Goal: Task Accomplishment & Management: Manage account settings

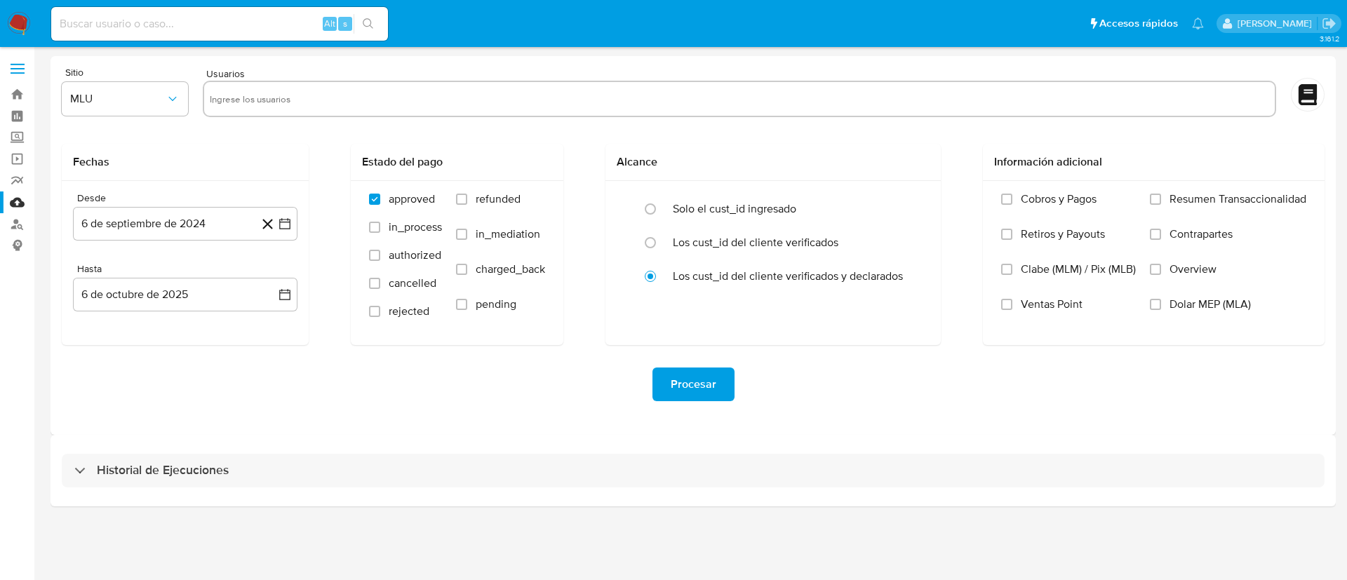
click at [154, 31] on div "Alt s" at bounding box center [219, 24] width 337 height 34
click at [154, 31] on input at bounding box center [219, 24] width 337 height 18
paste input "1276326994"
type input "1276326994"
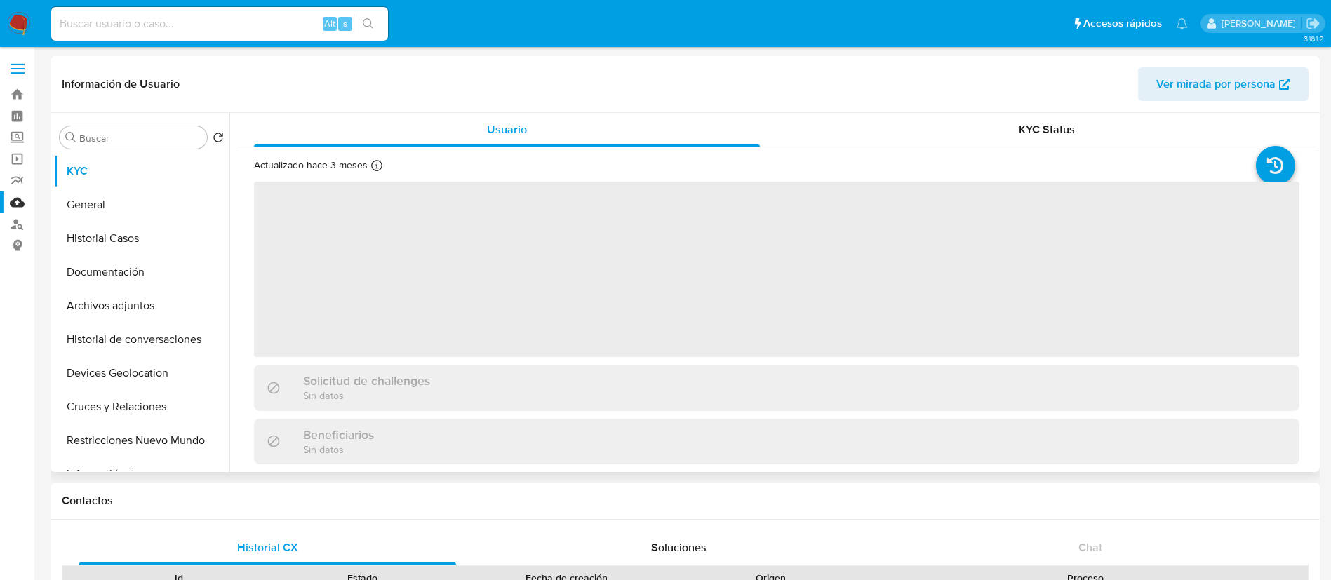
select select "10"
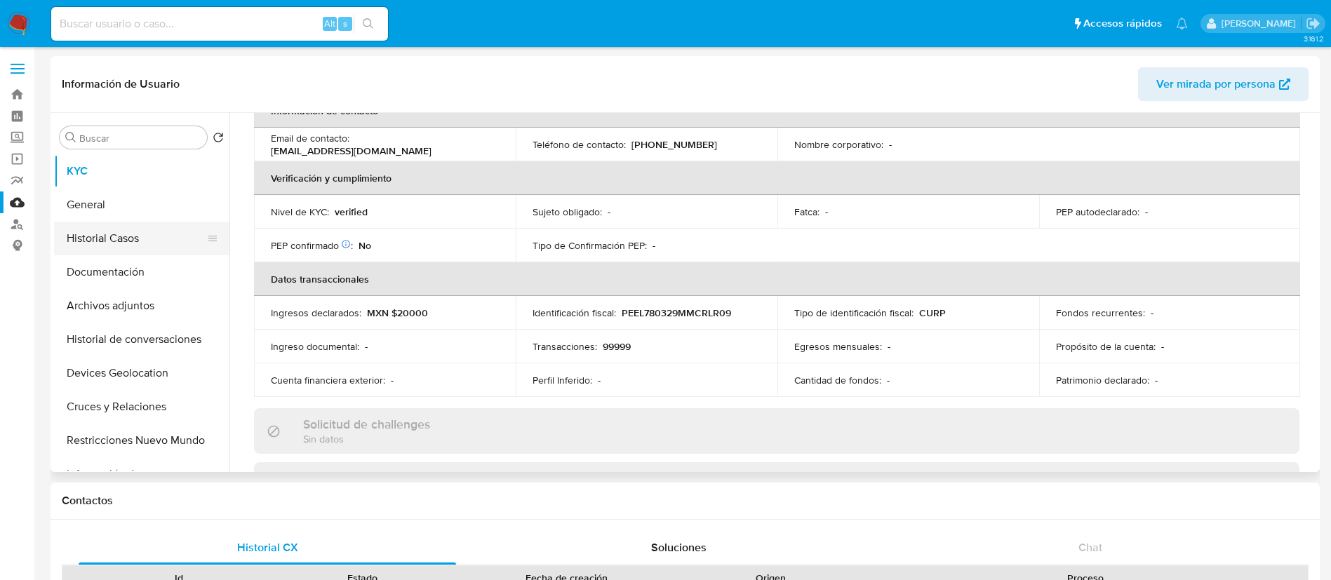
scroll to position [274, 0]
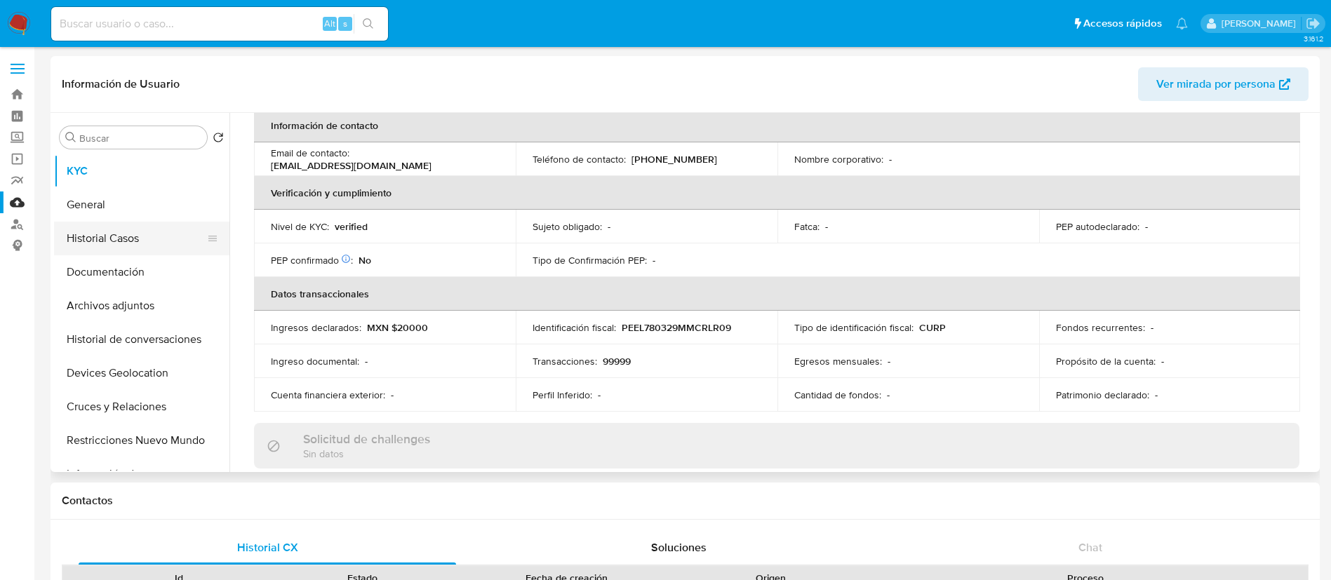
click at [109, 229] on button "Historial Casos" at bounding box center [136, 239] width 164 height 34
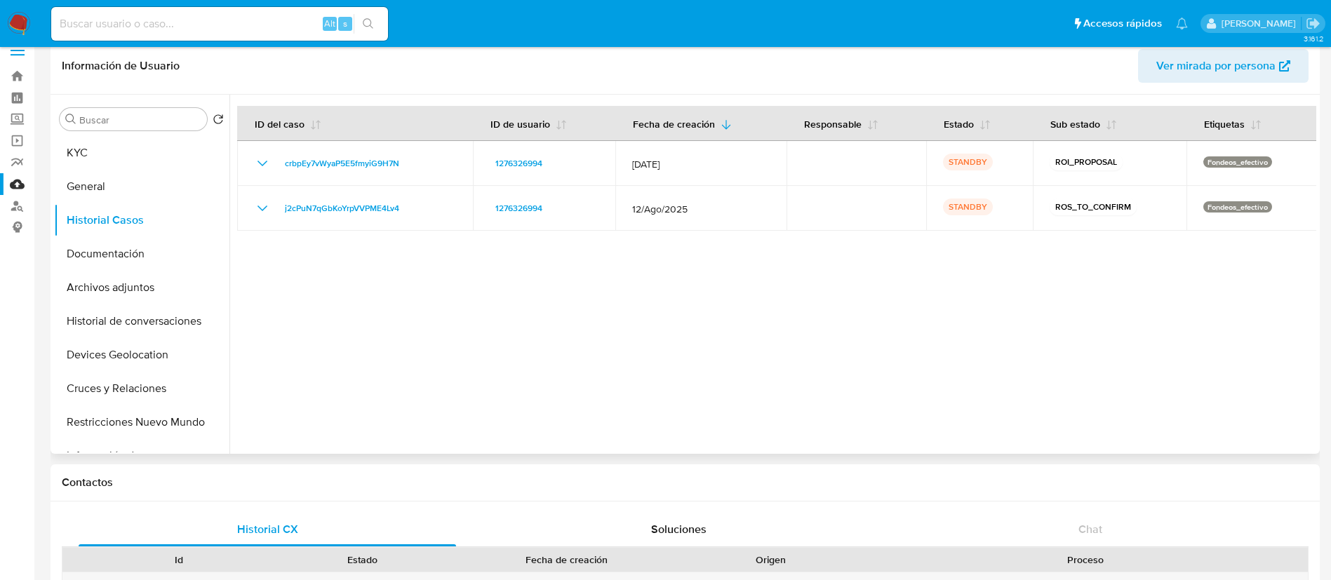
scroll to position [0, 0]
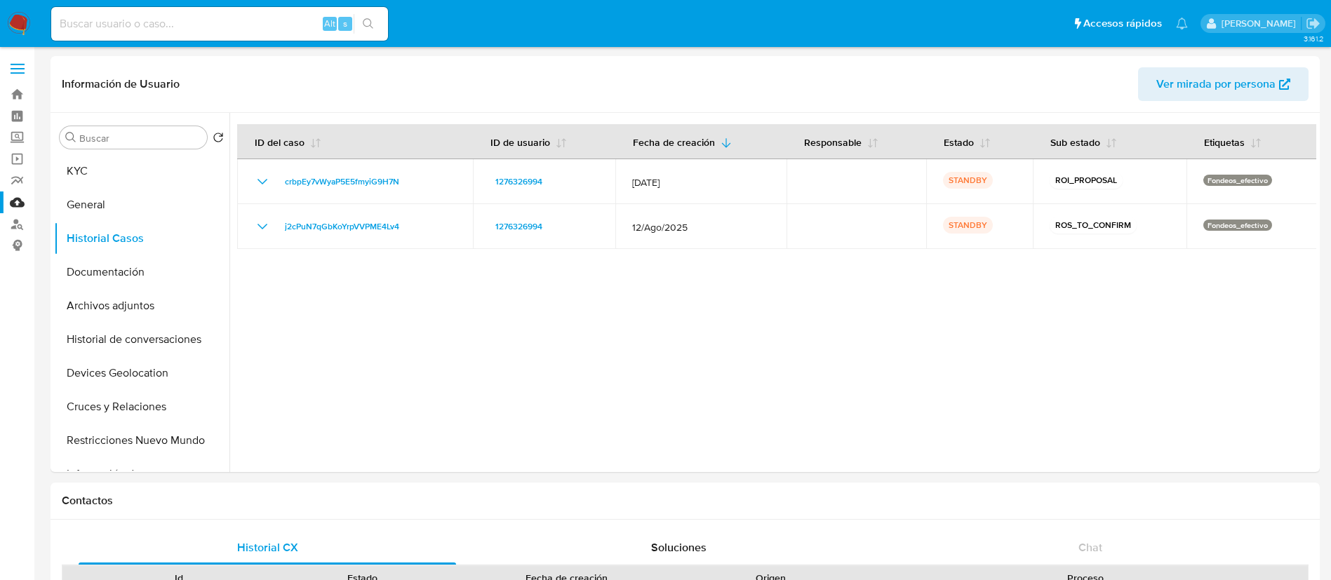
click at [14, 22] on img at bounding box center [19, 24] width 24 height 24
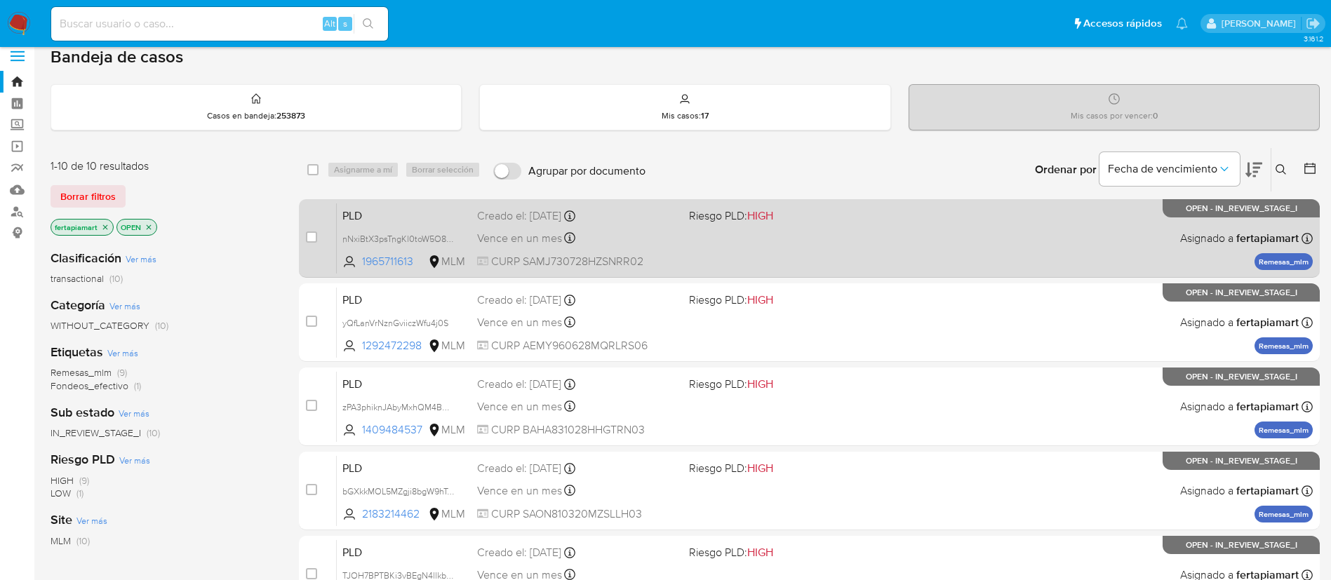
scroll to position [14, 0]
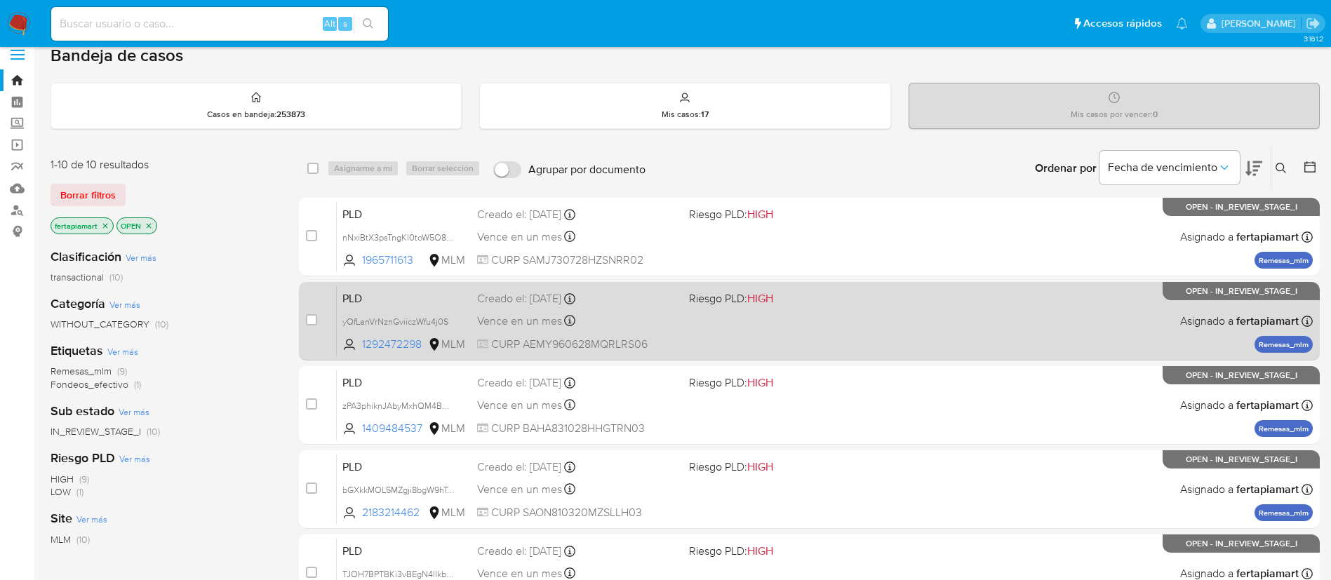
click at [644, 303] on div "Creado el: 12/09/2025 Creado el: 12/09/2025 02:15:11" at bounding box center [577, 298] width 201 height 15
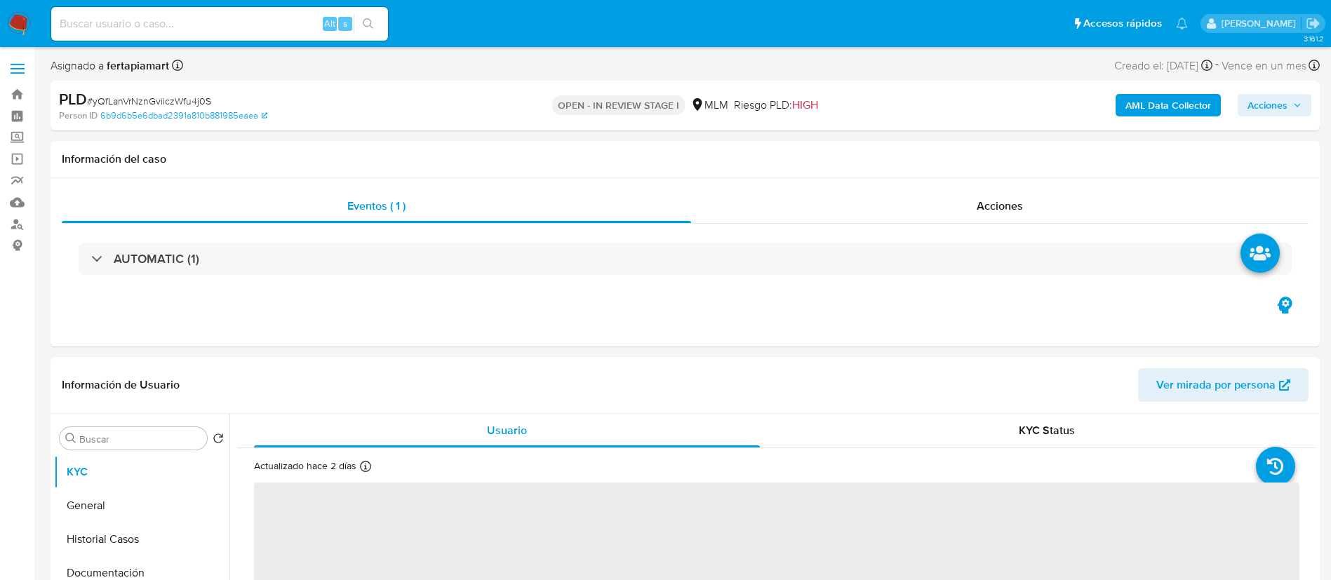
select select "10"
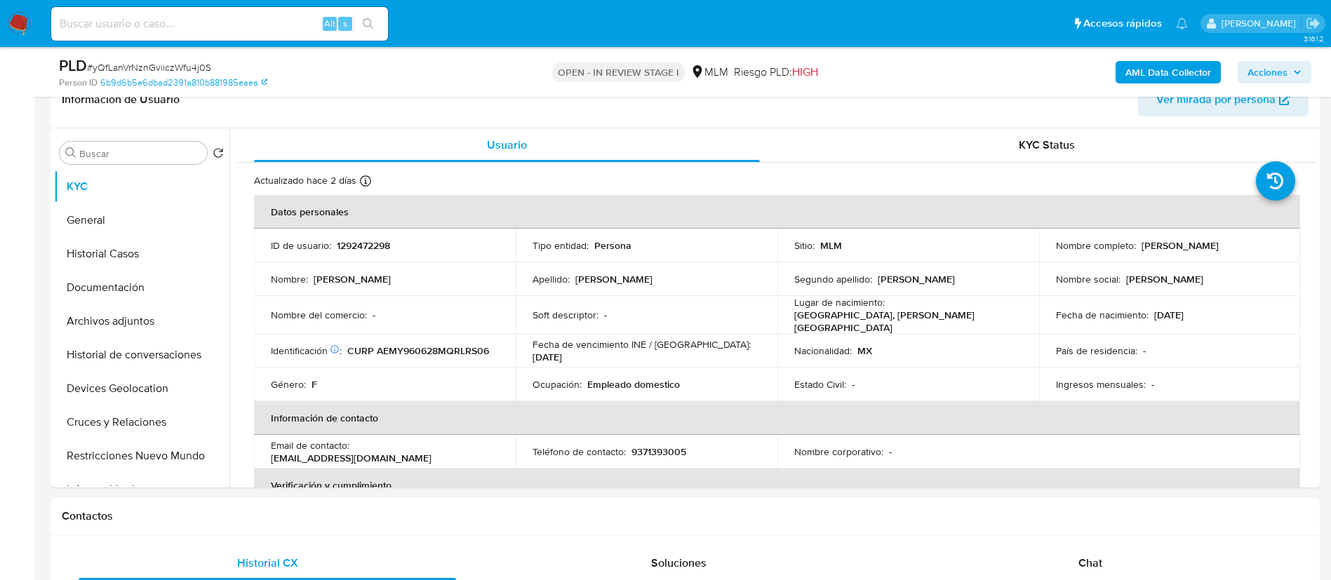
scroll to position [239, 0]
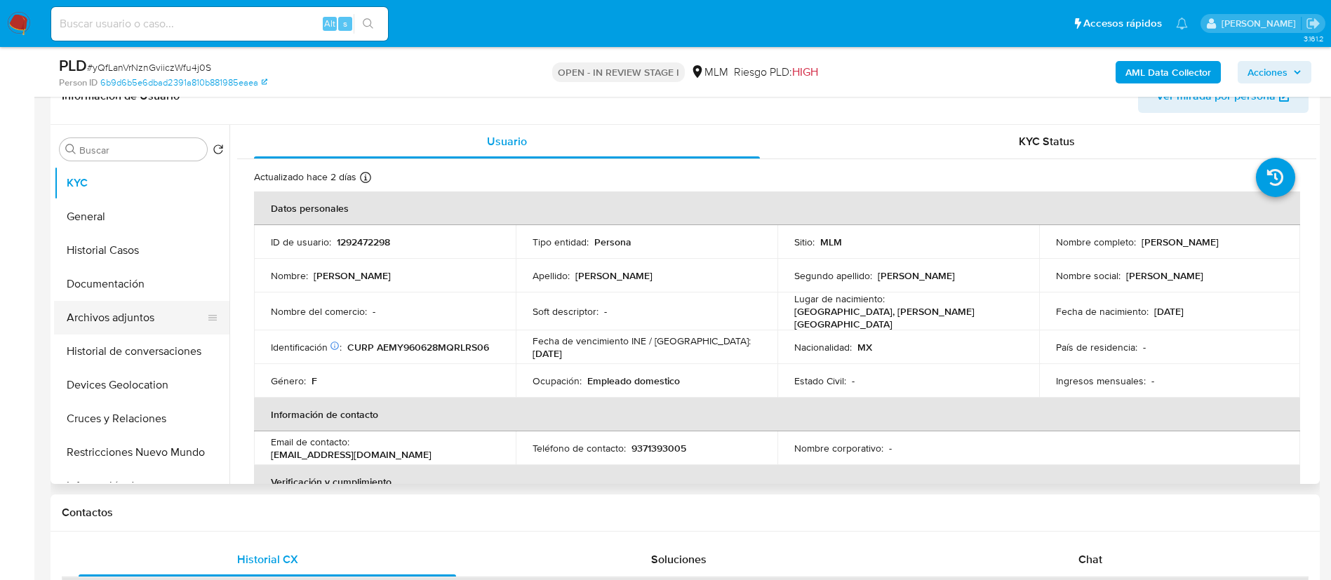
click at [123, 326] on button "Archivos adjuntos" at bounding box center [136, 318] width 164 height 34
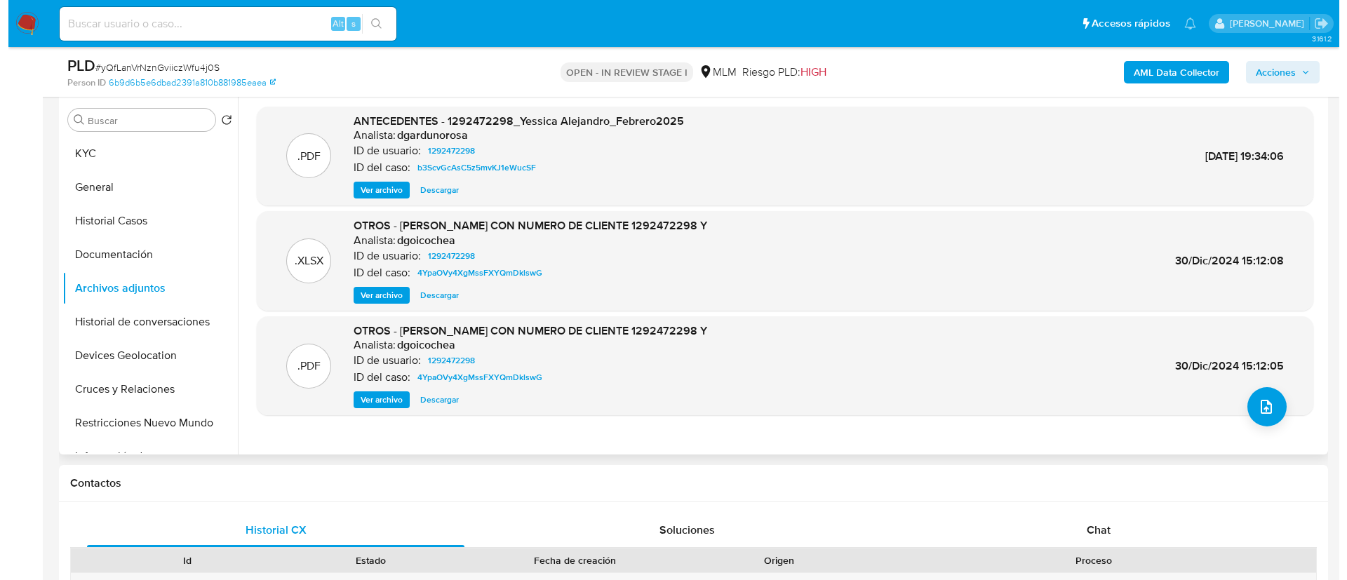
scroll to position [280, 0]
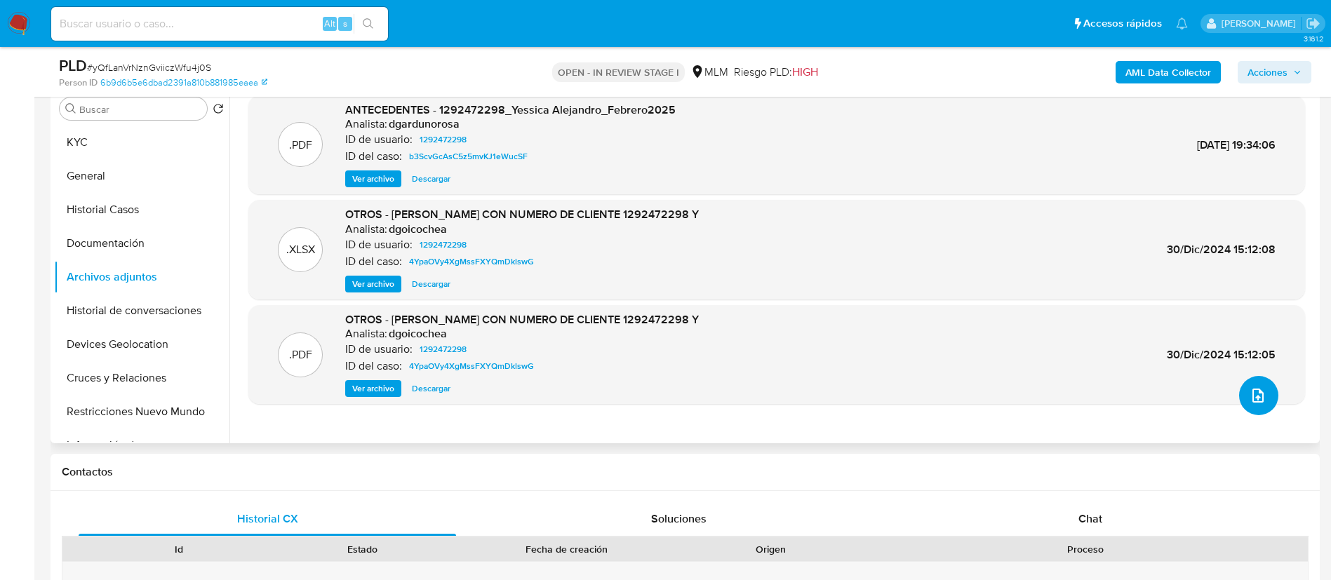
click at [1249, 402] on icon "upload-file" at bounding box center [1257, 395] width 17 height 17
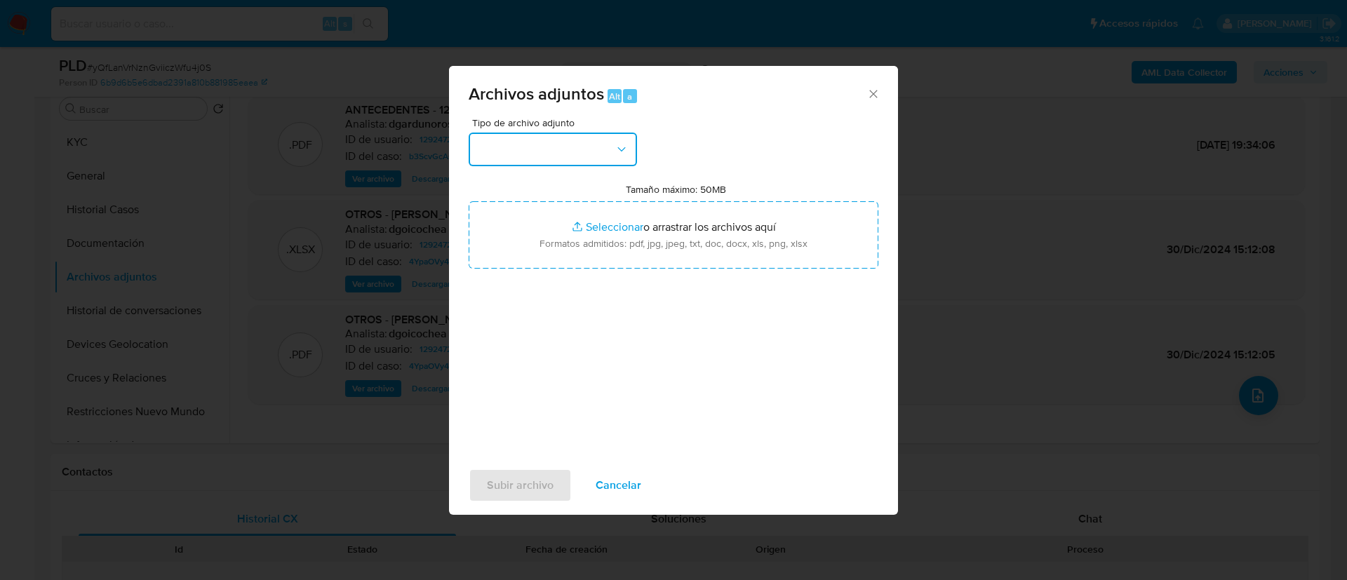
click at [634, 158] on button "button" at bounding box center [553, 150] width 168 height 34
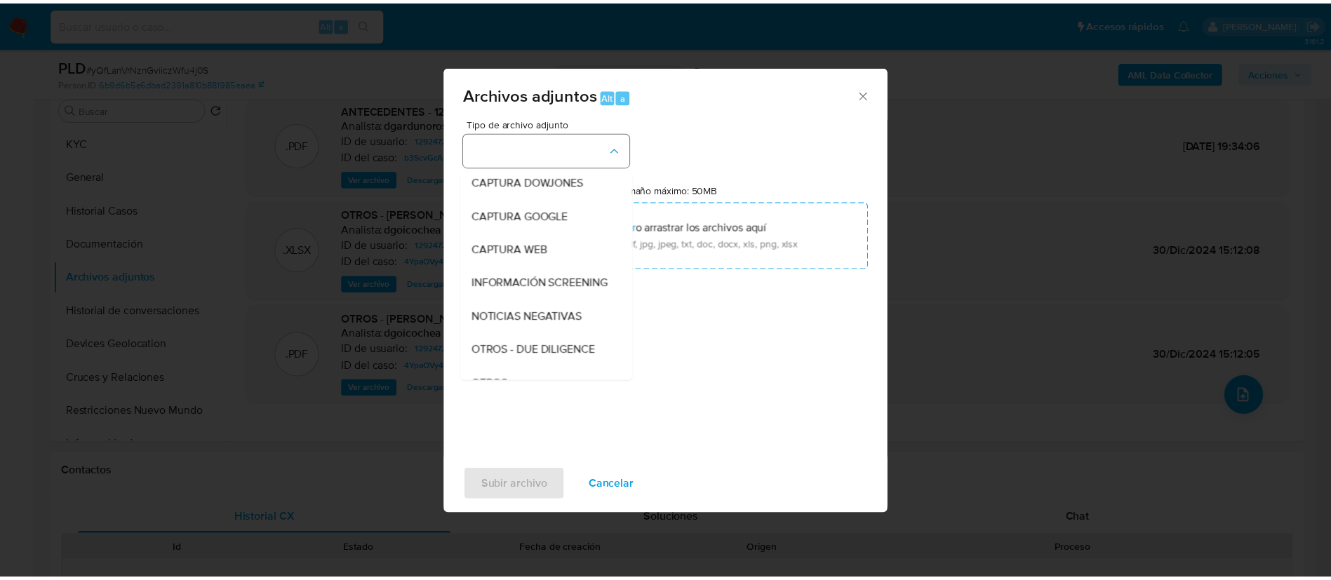
scroll to position [73, 0]
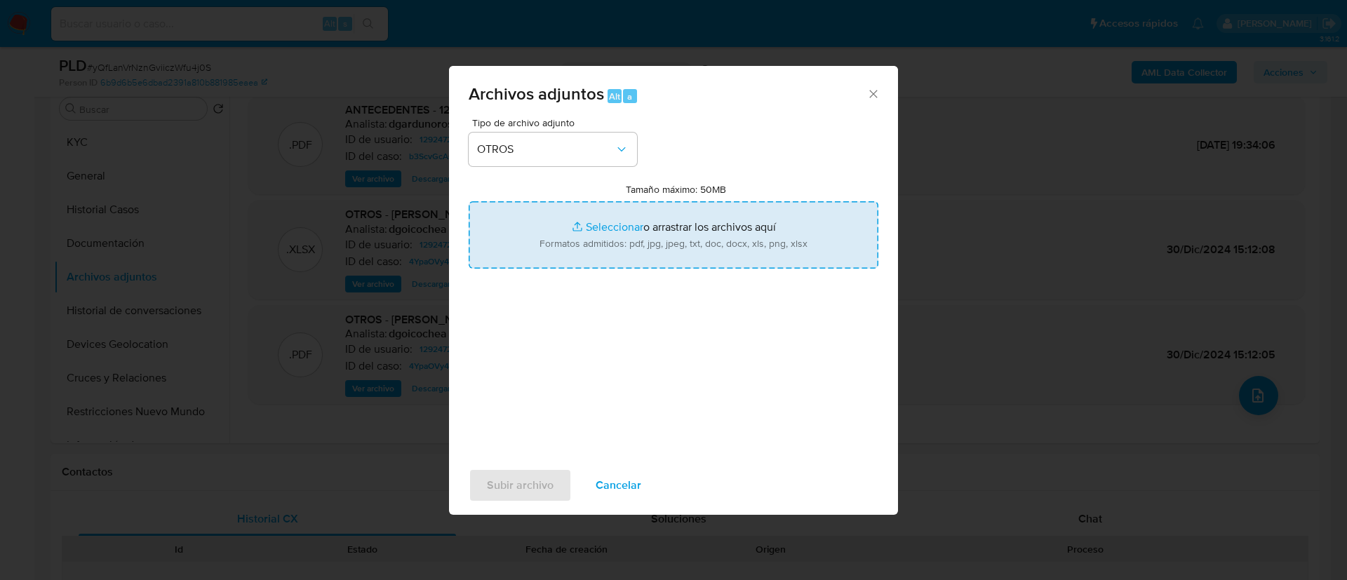
click at [646, 220] on input "Tamaño máximo: 50MB Seleccionar archivos" at bounding box center [674, 234] width 410 height 67
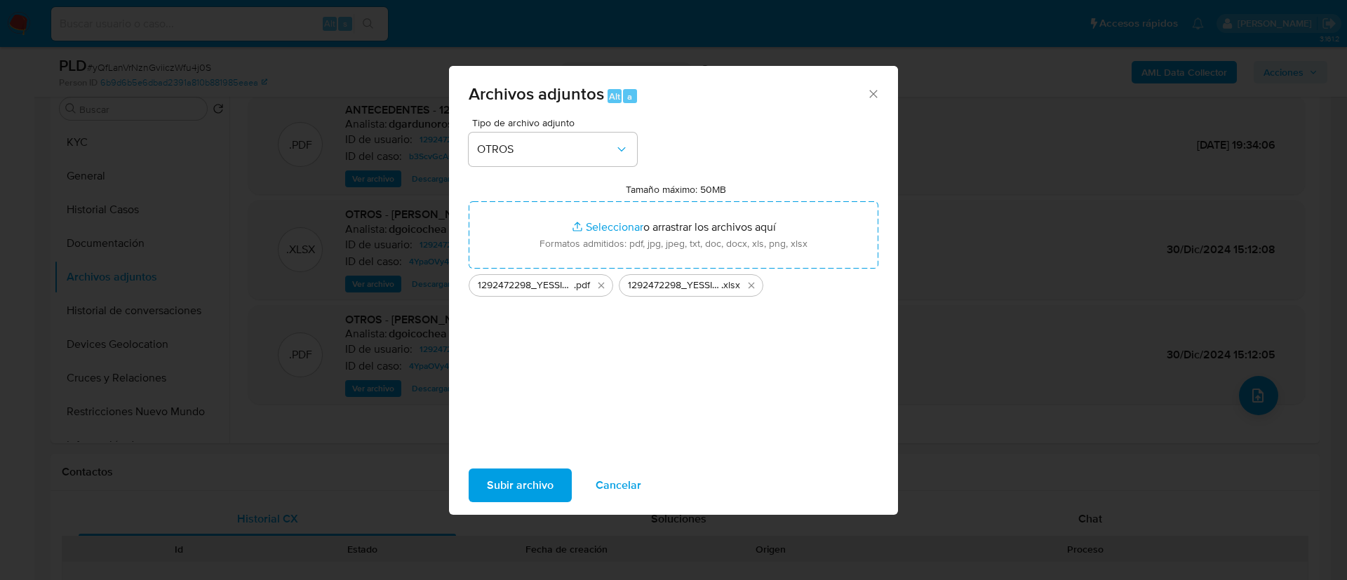
click at [515, 478] on span "Subir archivo" at bounding box center [520, 485] width 67 height 31
click at [870, 97] on icon "Cerrar" at bounding box center [873, 94] width 8 height 8
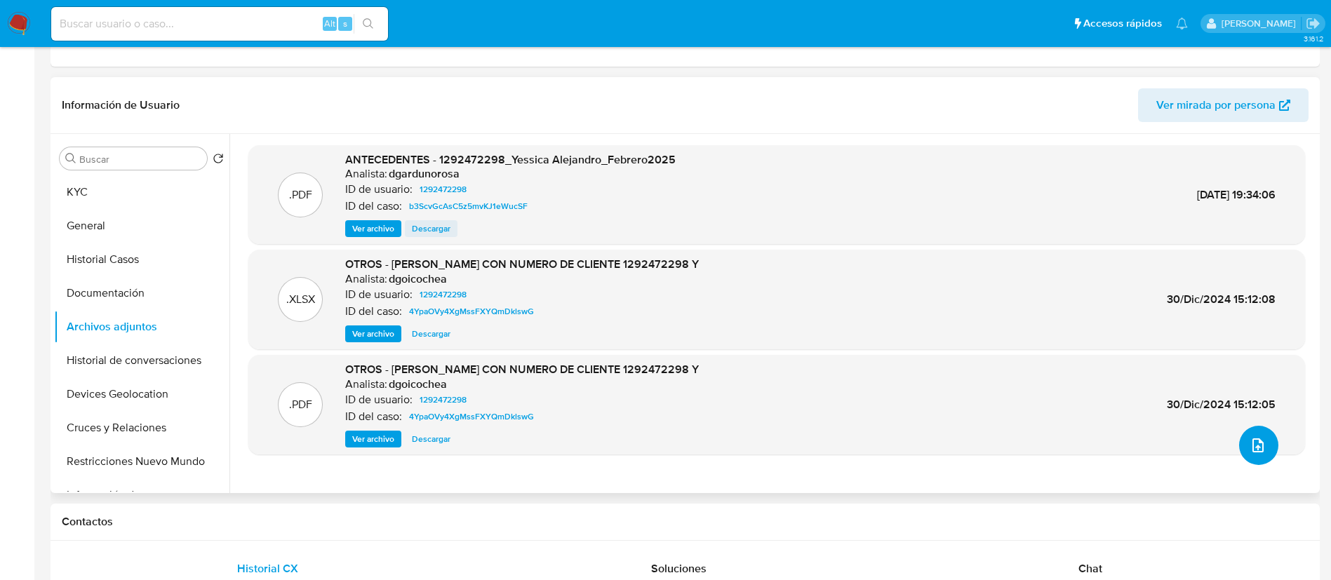
scroll to position [0, 0]
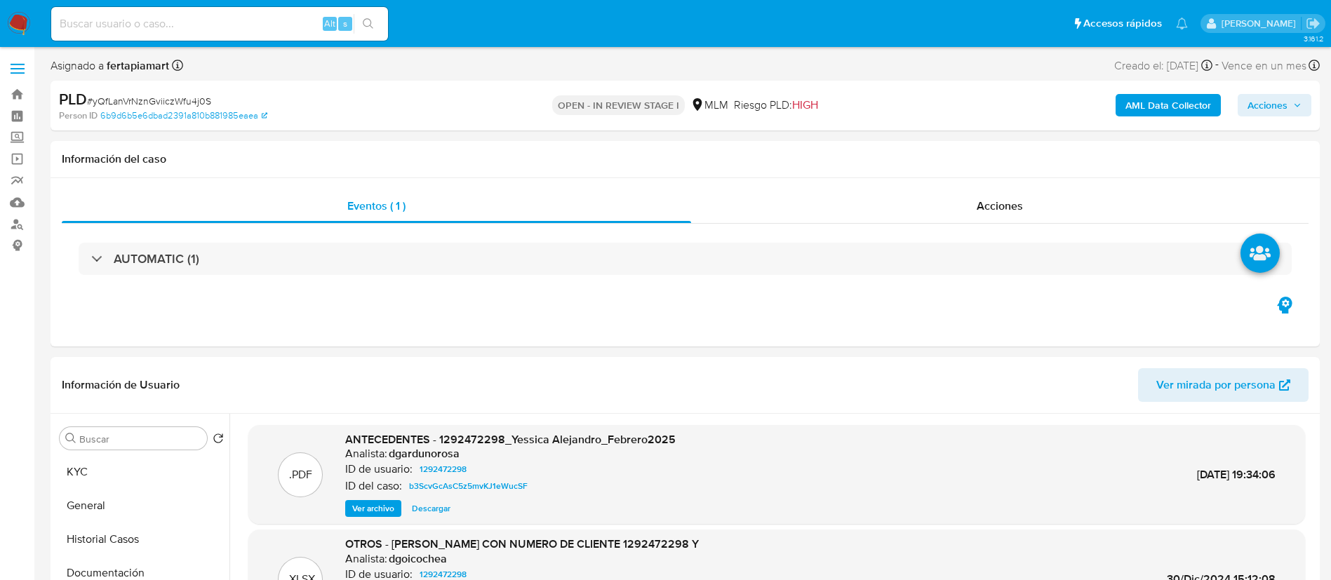
click at [10, 30] on img at bounding box center [19, 24] width 24 height 24
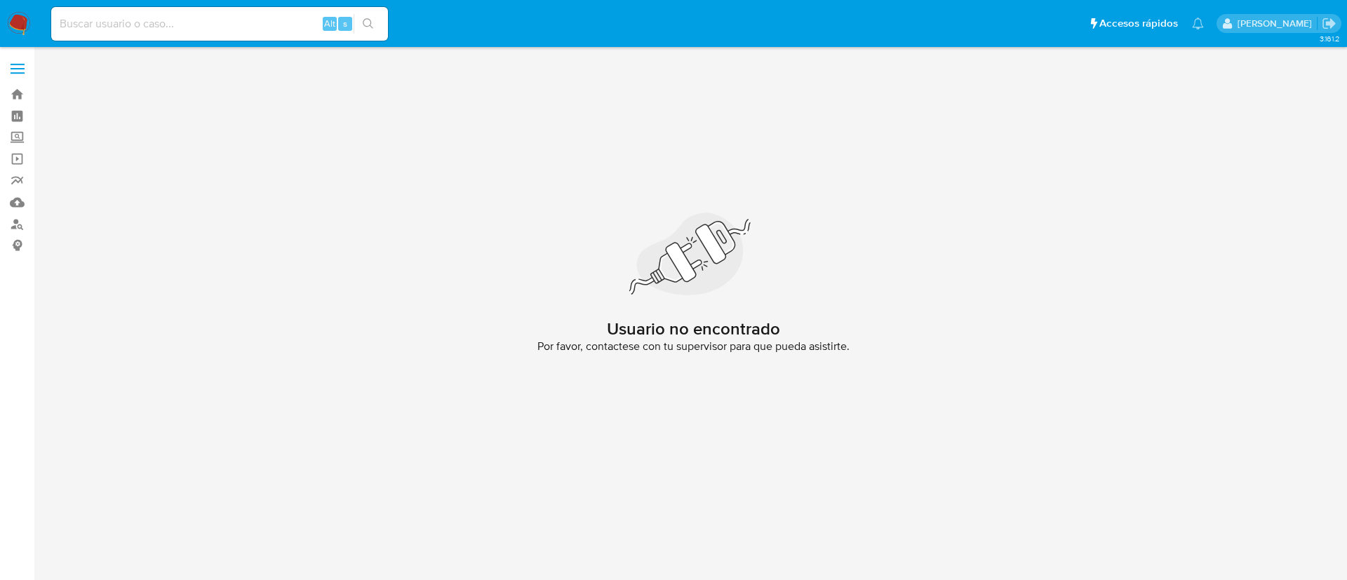
click at [16, 34] on img at bounding box center [19, 24] width 24 height 24
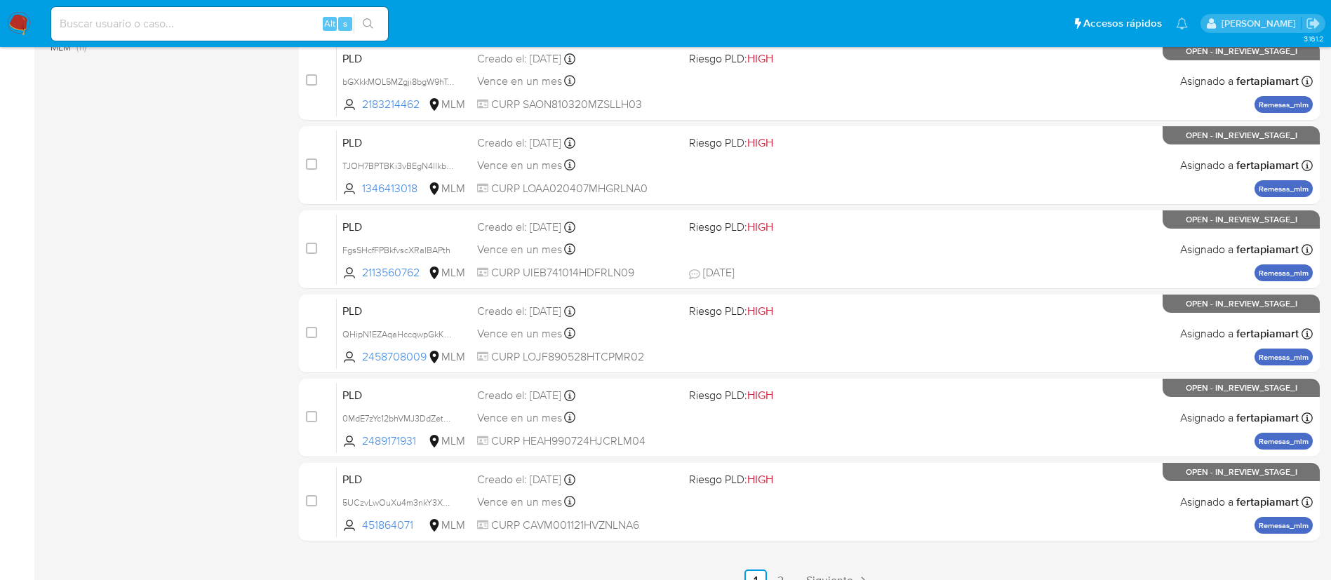
scroll to position [507, 0]
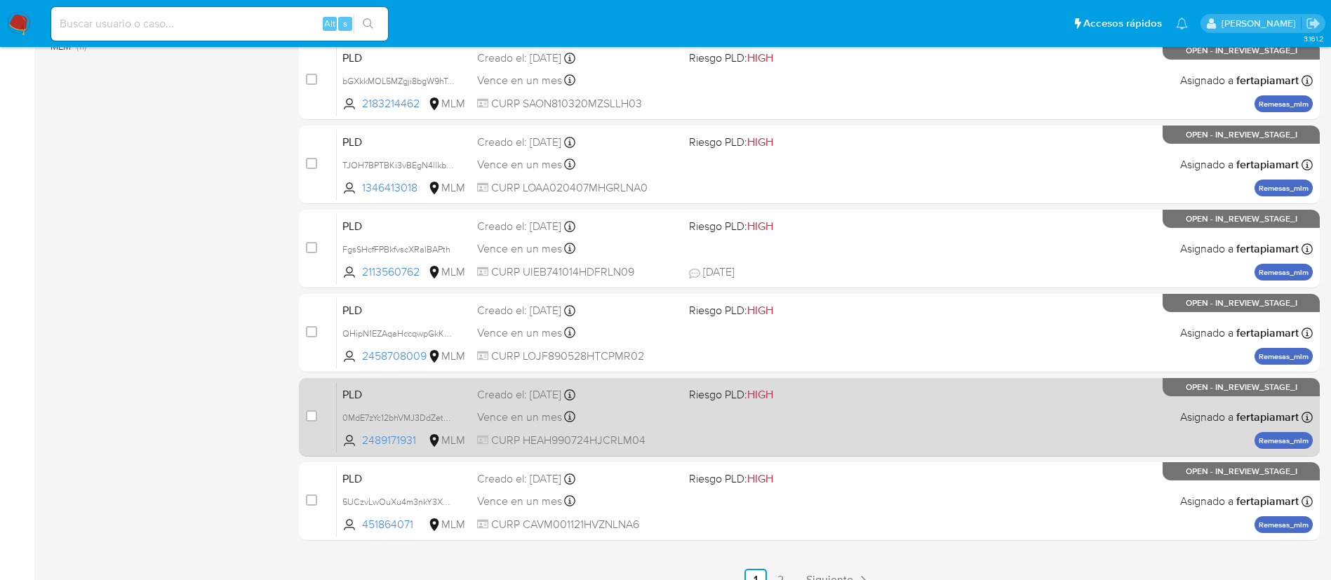
click at [511, 413] on span "Vence en un mes" at bounding box center [519, 417] width 85 height 15
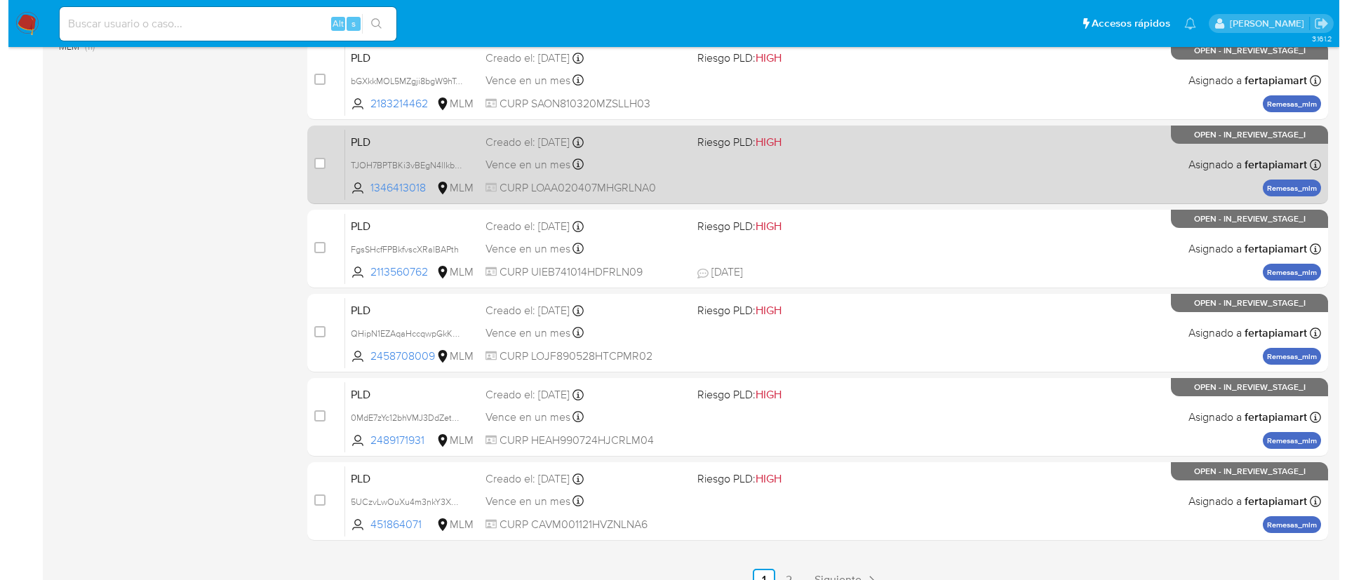
scroll to position [0, 0]
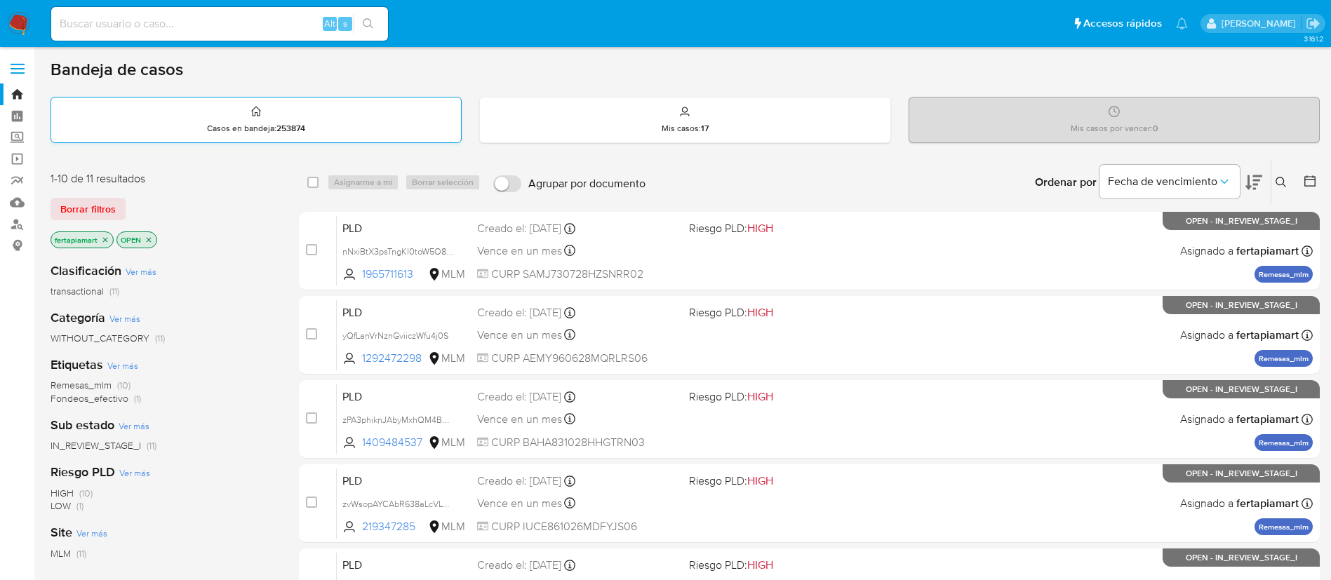
click at [358, 136] on div "Casos en bandeja : 253874" at bounding box center [256, 120] width 410 height 45
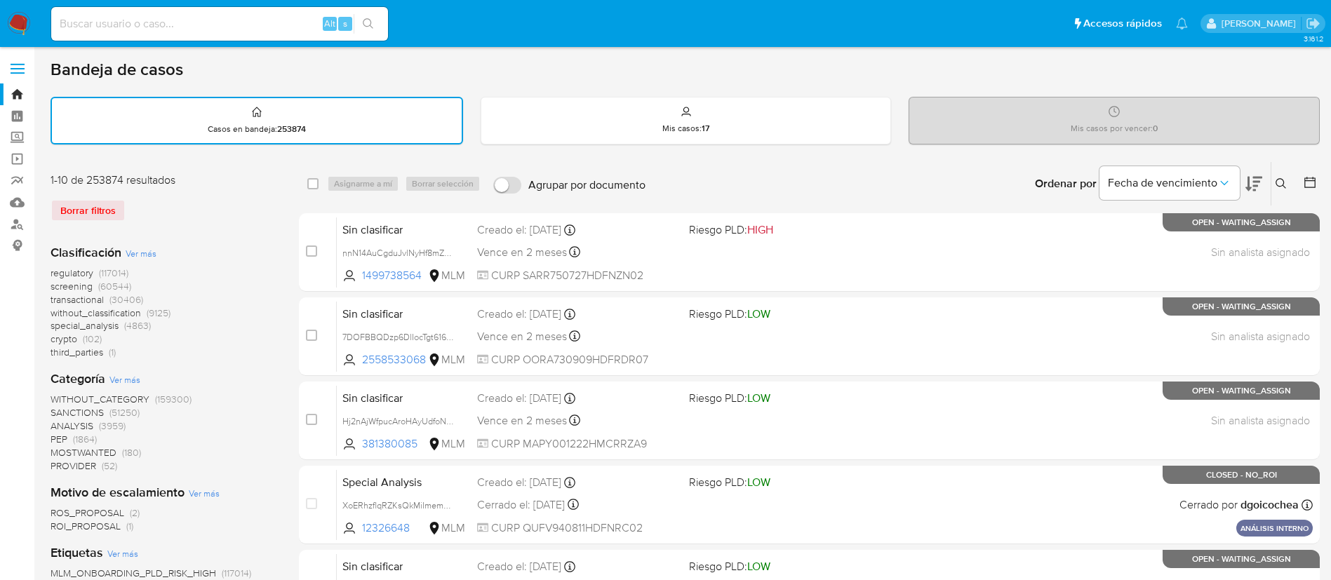
click at [1282, 173] on div "Ingrese ID de usuario o caso Buscar Borrar filtros" at bounding box center [1282, 183] width 24 height 43
click at [1282, 181] on icon at bounding box center [1280, 183] width 11 height 11
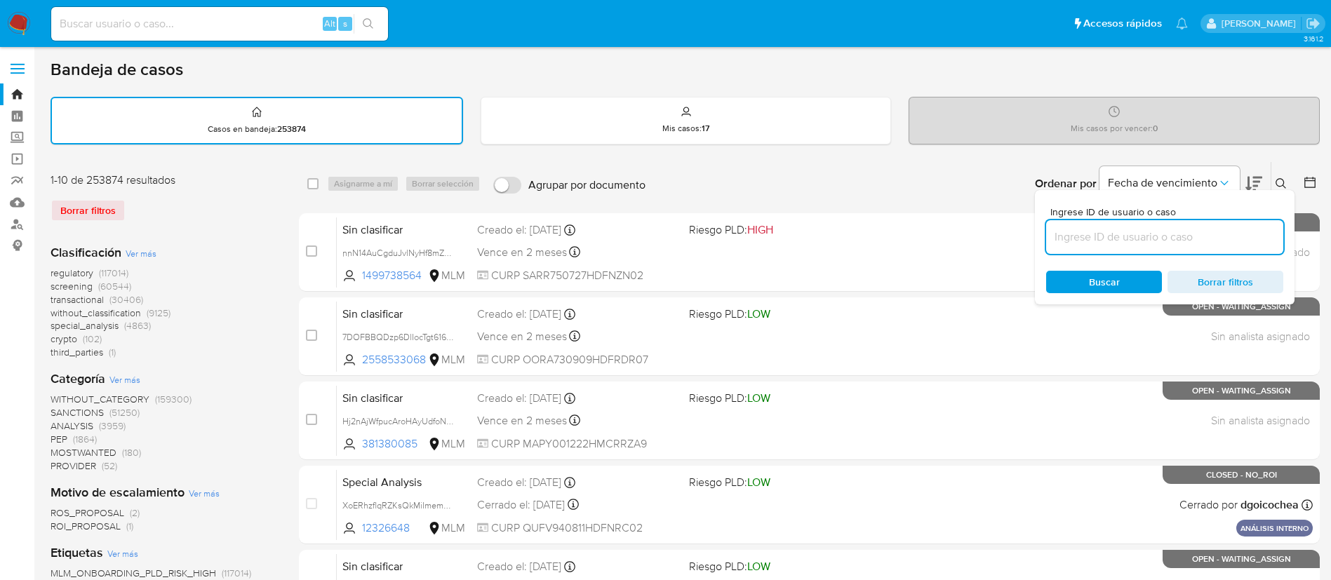
click at [1168, 229] on input at bounding box center [1164, 237] width 237 height 18
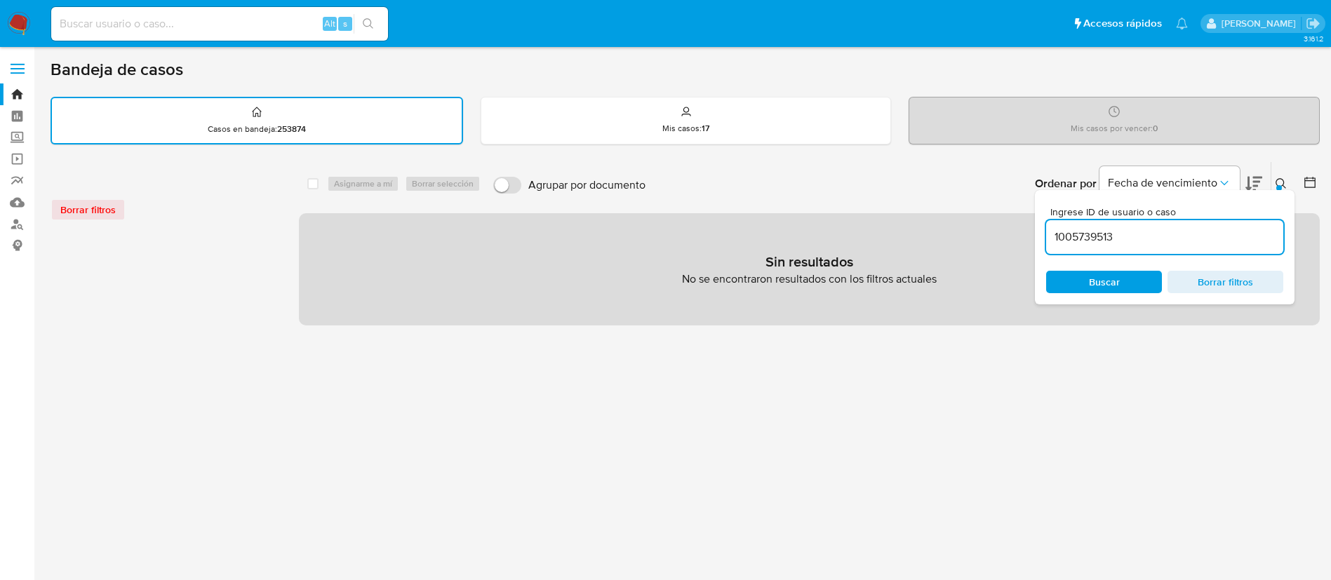
click at [1168, 229] on input "1005739513" at bounding box center [1164, 237] width 237 height 18
type input "1005739513"
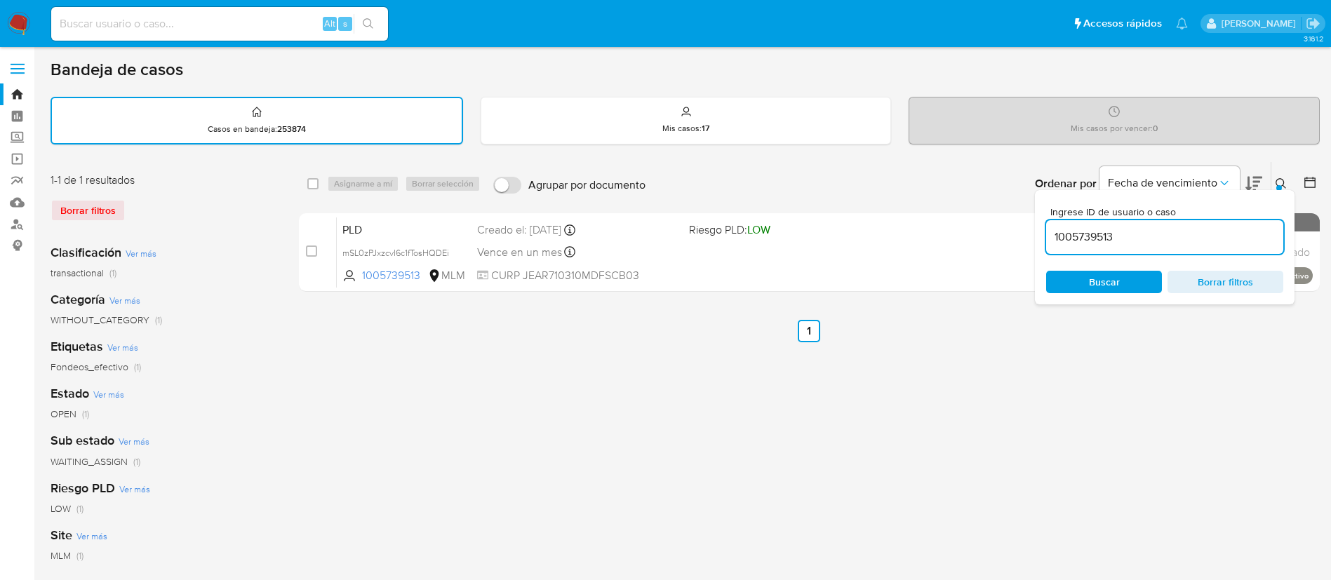
drag, startPoint x: 1136, startPoint y: 408, endPoint x: 1279, endPoint y: 181, distance: 268.9
click at [1279, 181] on div "select-all-cases-checkbox Asignarme a mí Borrar selección Agrupar por documento…" at bounding box center [809, 469] width 1021 height 616
click at [1279, 181] on icon at bounding box center [1280, 183] width 11 height 11
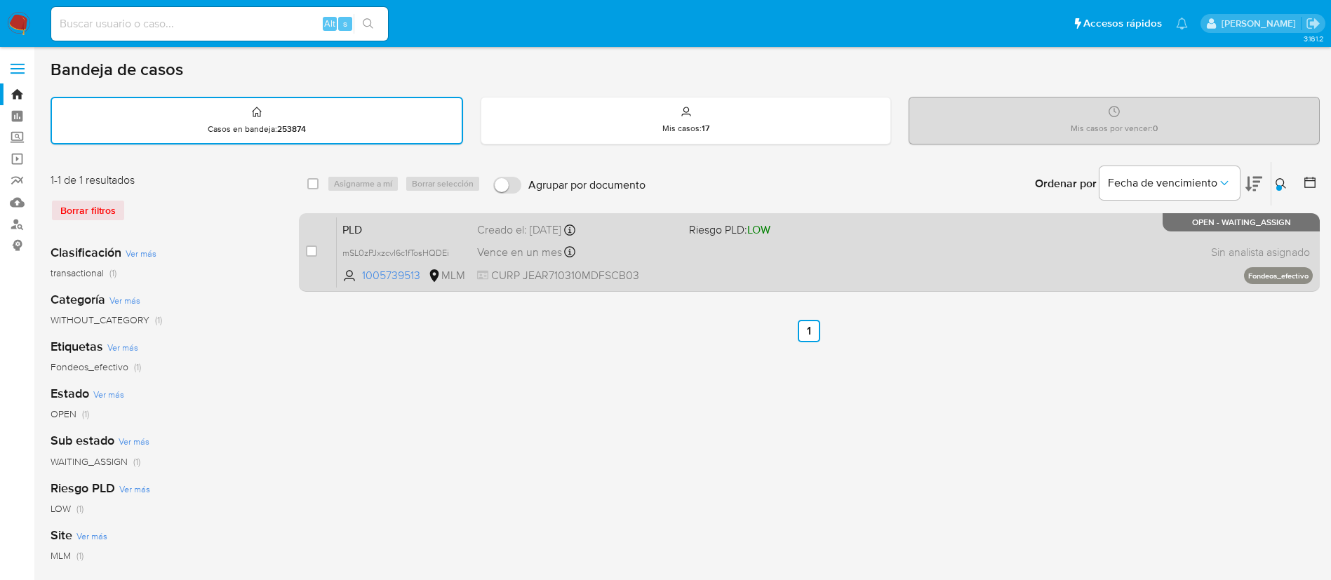
click at [1082, 274] on div "PLD mSL0zPJxzcvI6c1fTosHQDEi 1005739513 MLM Riesgo PLD: LOW Creado el: 12/09/20…" at bounding box center [825, 252] width 976 height 71
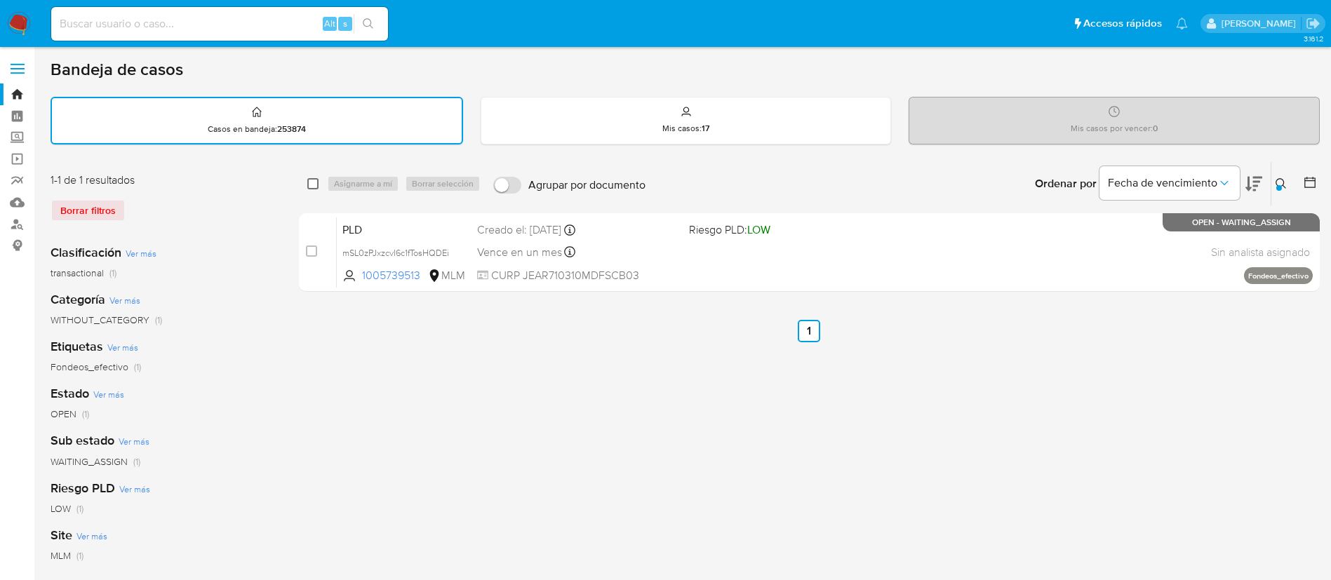
click at [311, 180] on input "checkbox" at bounding box center [312, 183] width 11 height 11
checkbox input "true"
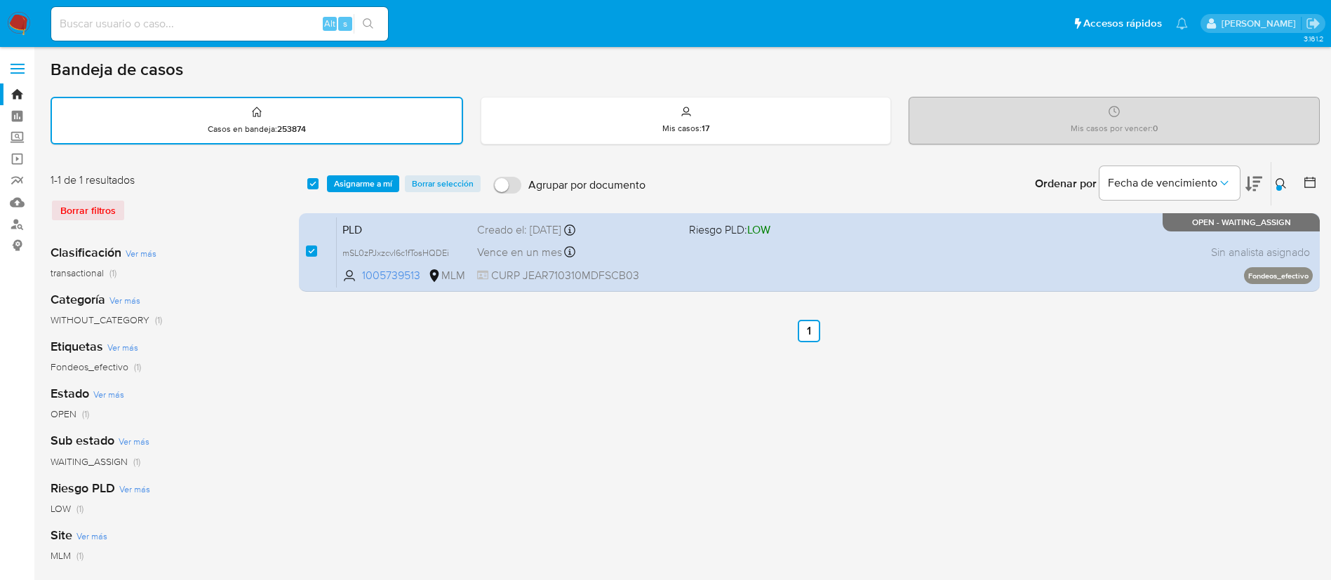
click at [620, 364] on div "select-all-cases-checkbox Asignarme a mí Borrar selección Agrupar por documento…" at bounding box center [809, 469] width 1021 height 616
click at [375, 184] on span "Asignarme a mí" at bounding box center [363, 184] width 58 height 14
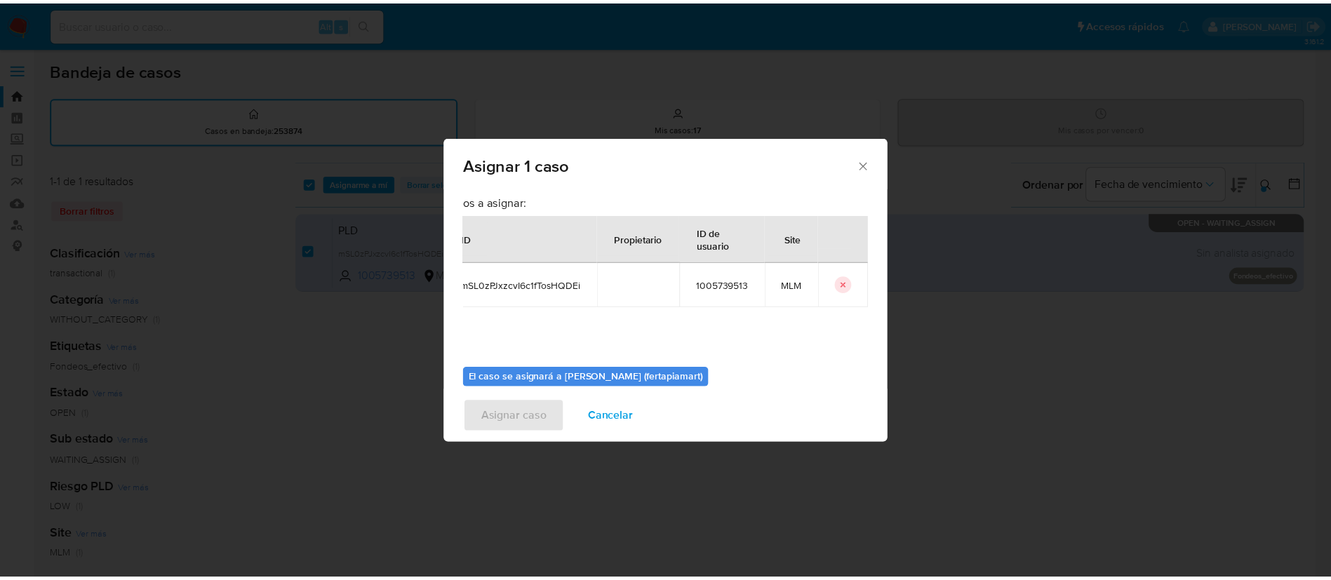
scroll to position [73, 0]
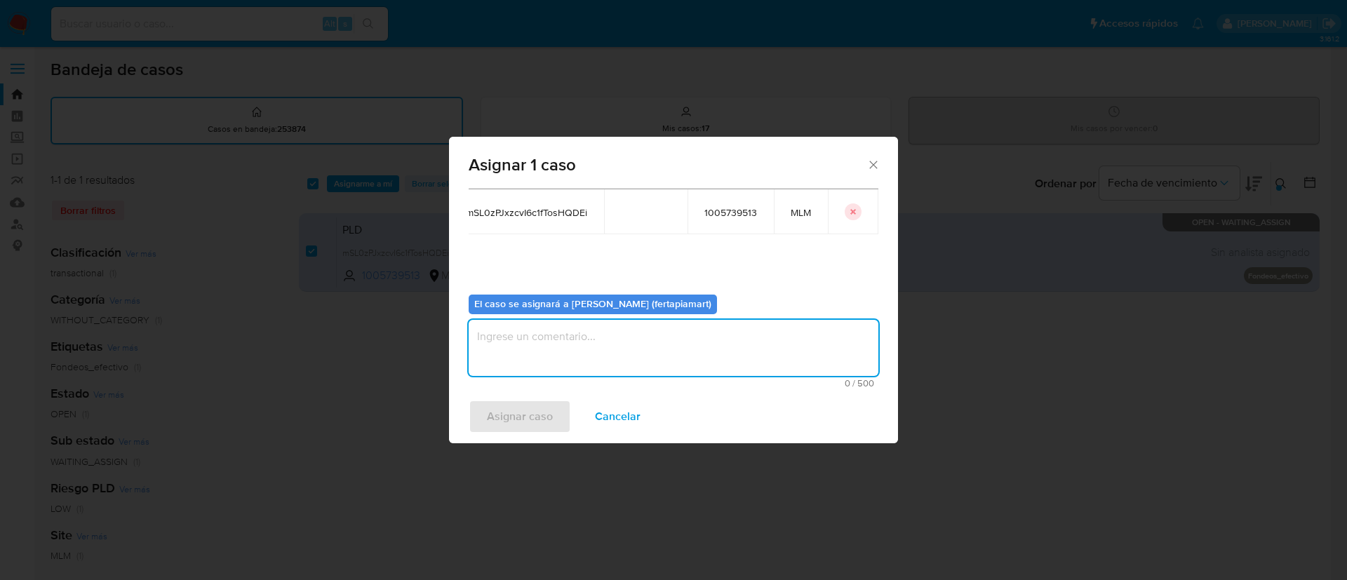
click at [598, 337] on textarea "assign-modal" at bounding box center [674, 348] width 410 height 56
type textarea "FDTM"
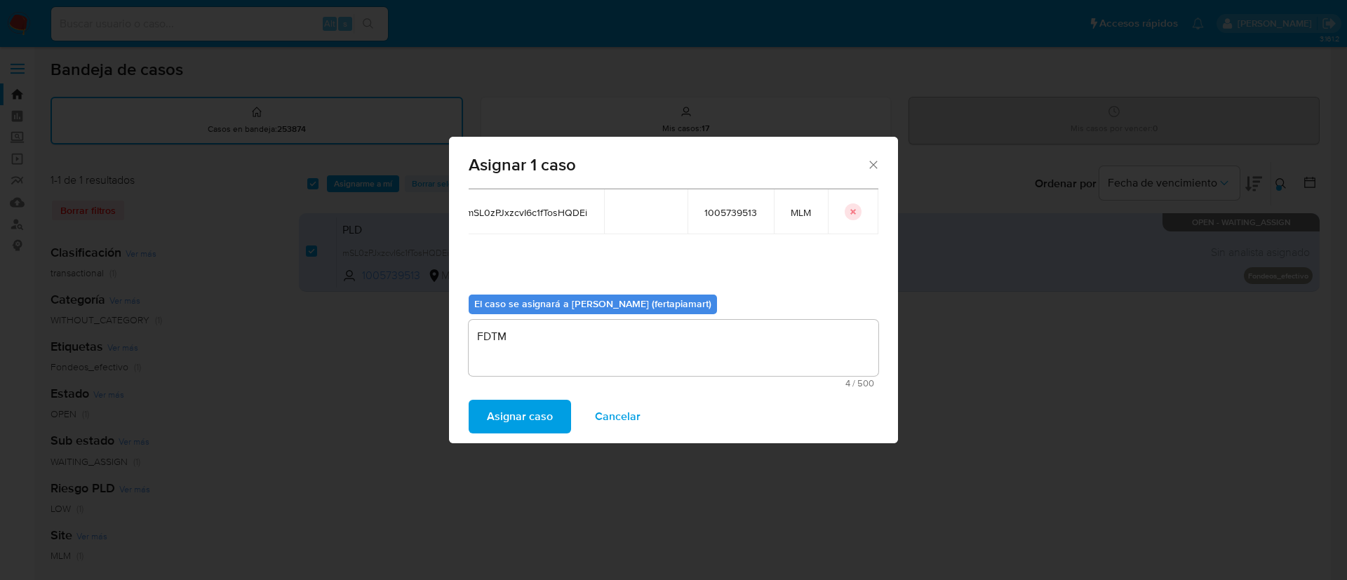
click at [509, 426] on span "Asignar caso" at bounding box center [520, 416] width 66 height 31
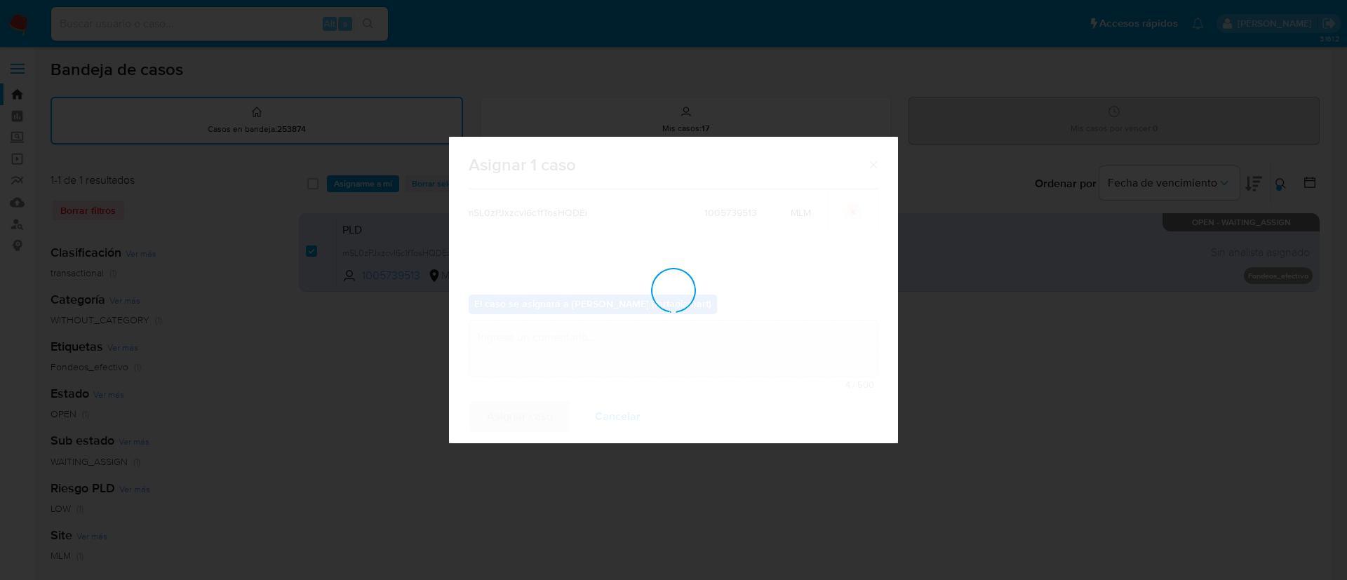
checkbox input "false"
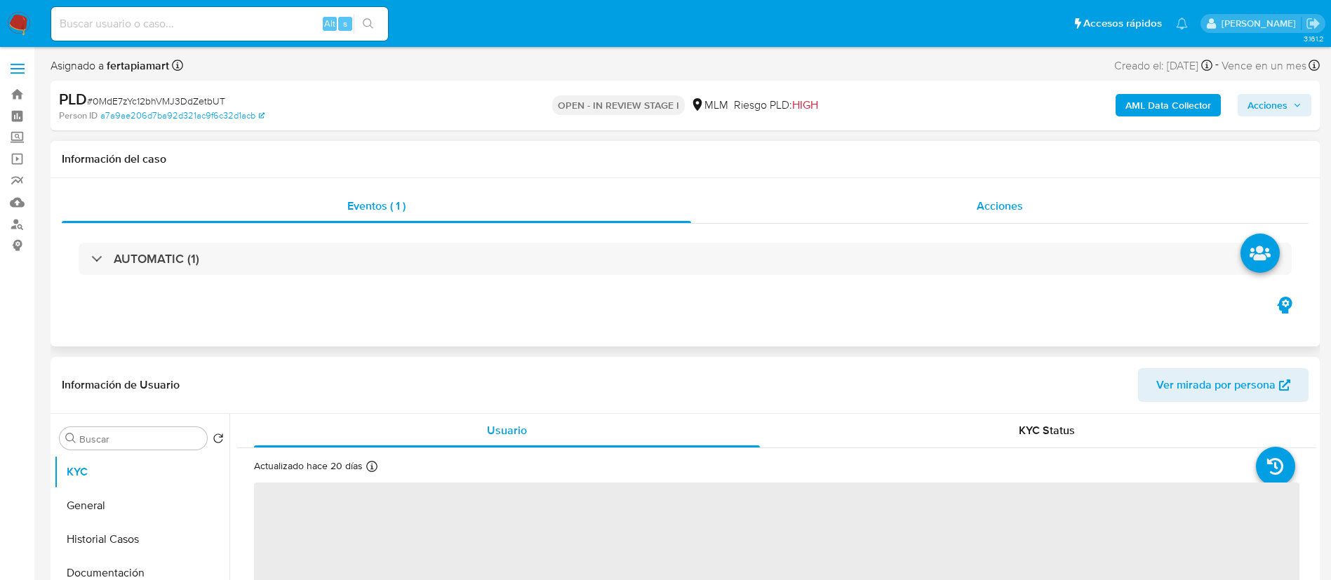
select select "10"
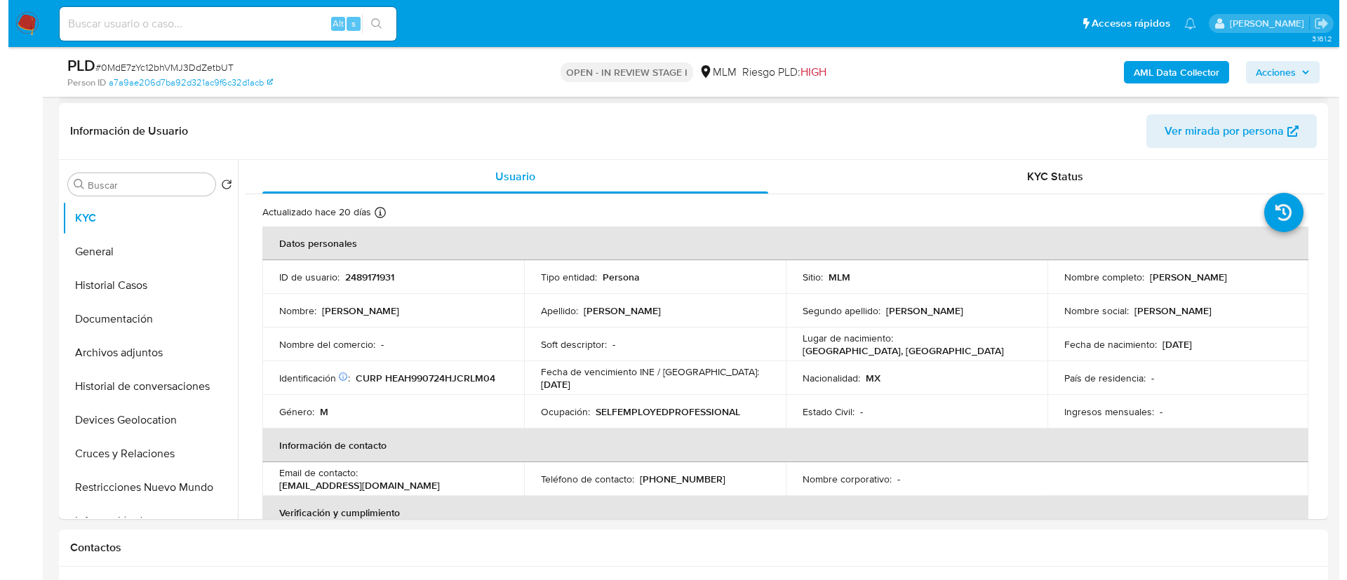
scroll to position [206, 0]
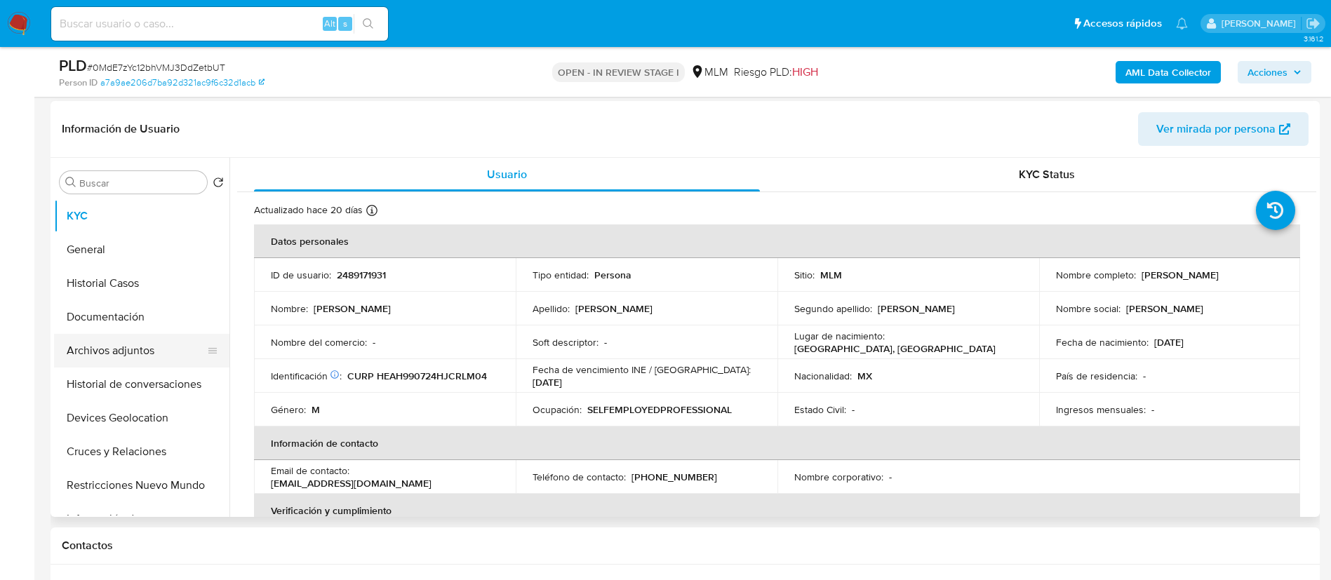
click at [122, 349] on button "Archivos adjuntos" at bounding box center [136, 351] width 164 height 34
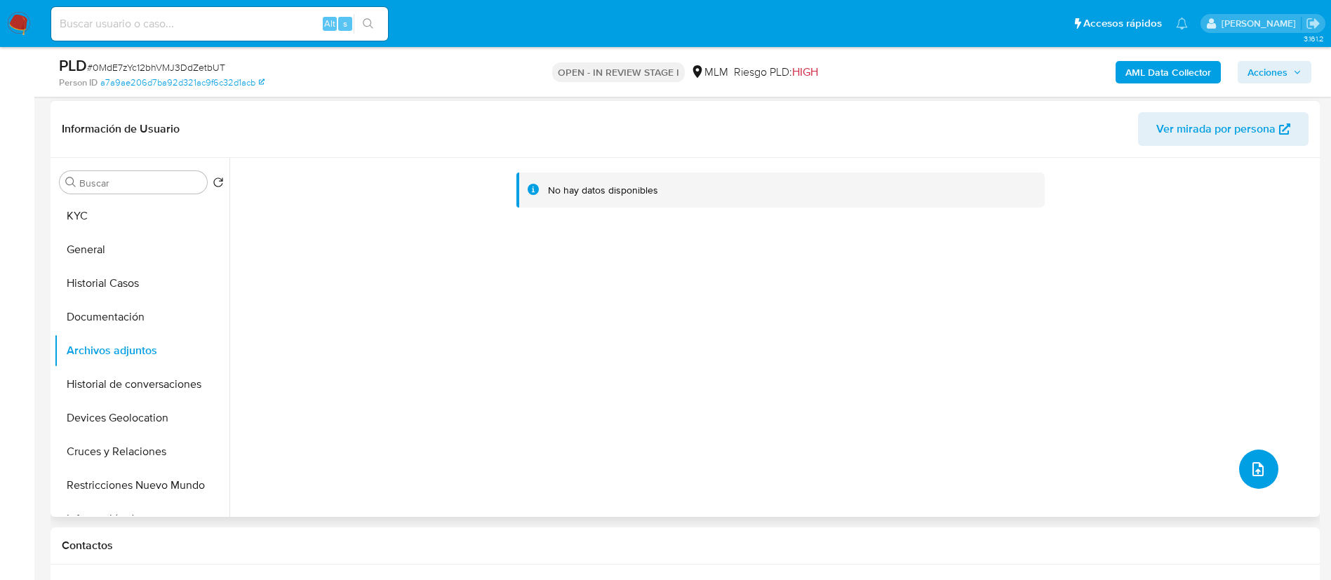
click at [1249, 462] on icon "upload-file" at bounding box center [1257, 469] width 17 height 17
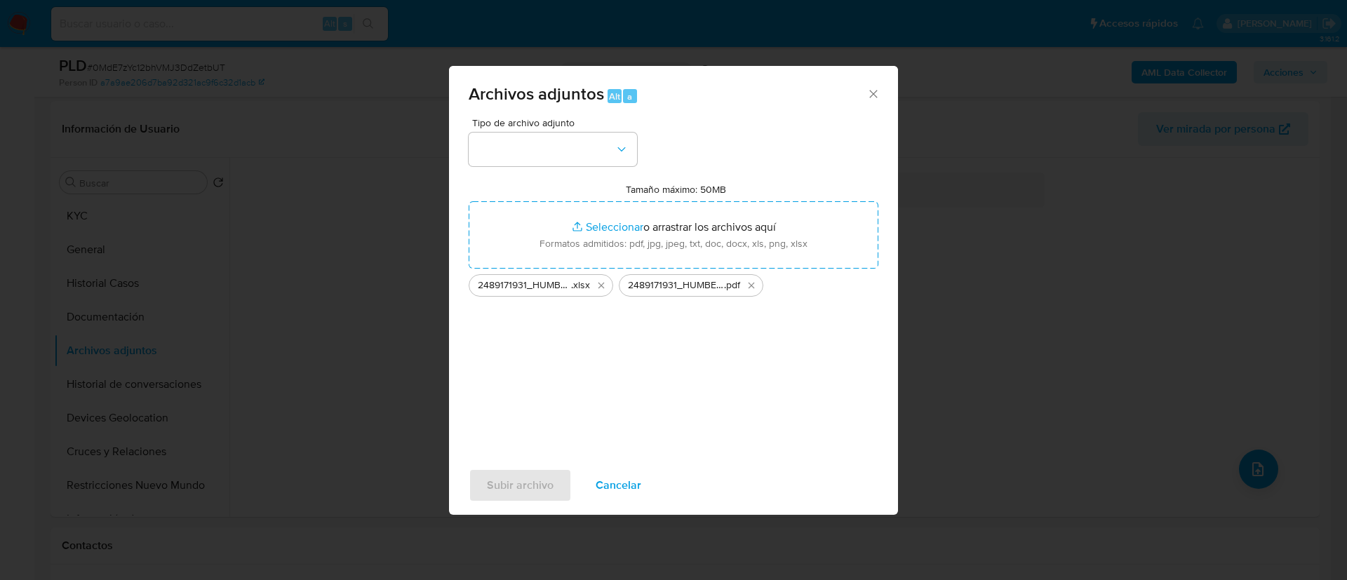
click at [873, 92] on icon "Cerrar" at bounding box center [873, 94] width 14 height 14
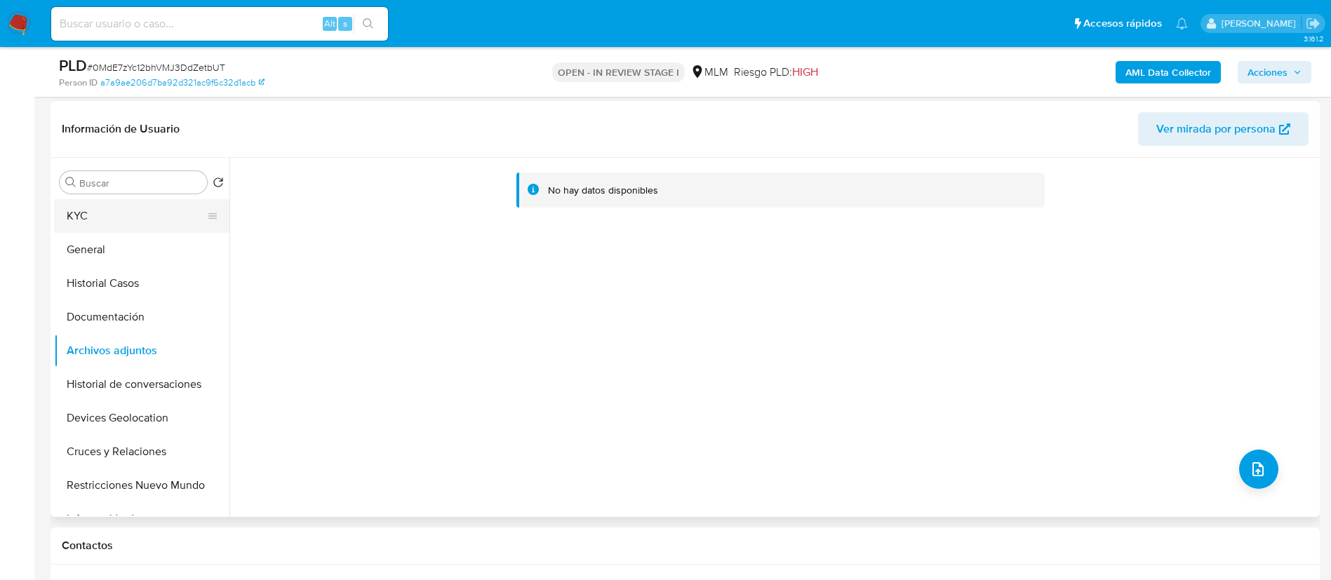
click at [105, 216] on button "KYC" at bounding box center [136, 216] width 164 height 34
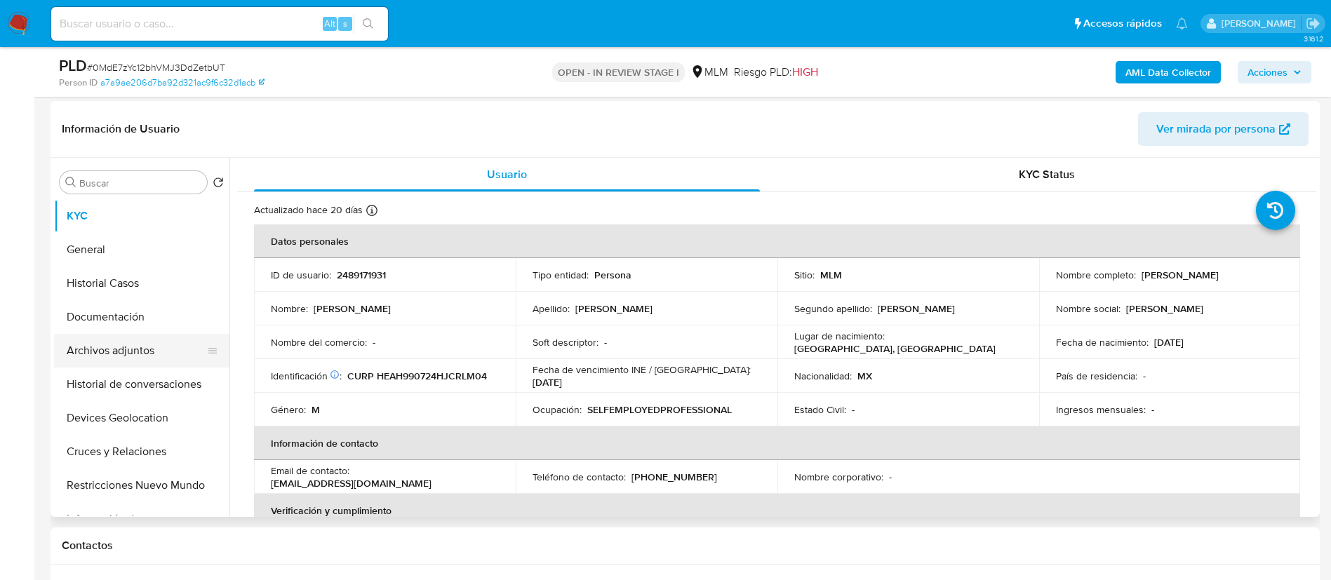
click at [122, 353] on button "Archivos adjuntos" at bounding box center [136, 351] width 164 height 34
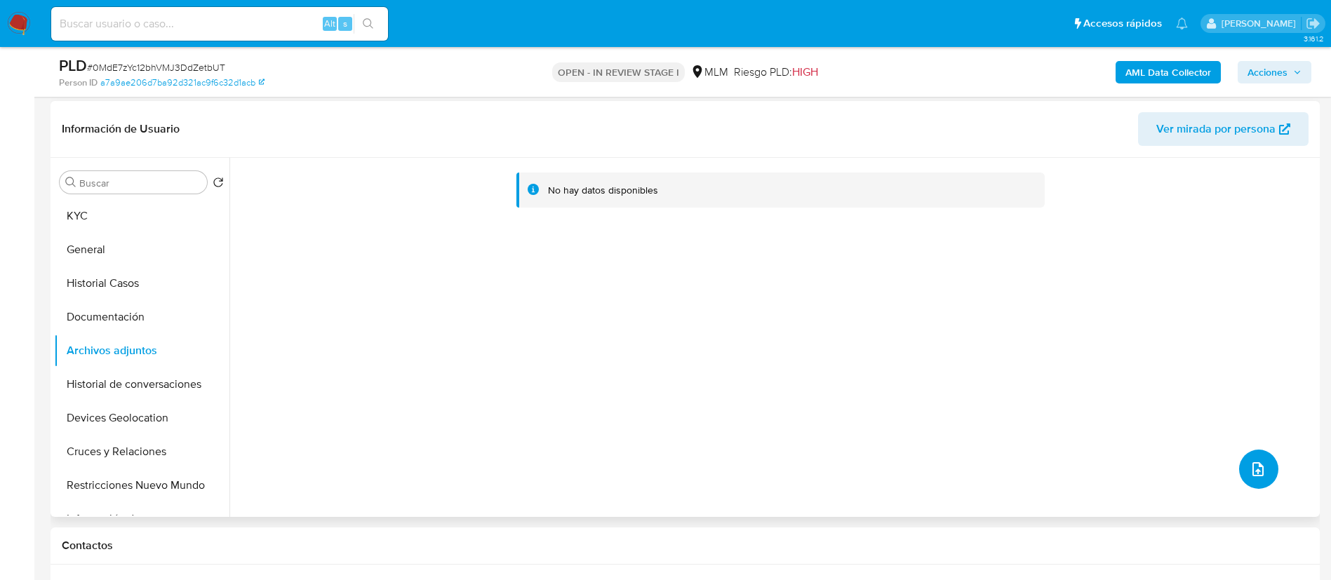
click at [1262, 463] on button "upload-file" at bounding box center [1258, 469] width 39 height 39
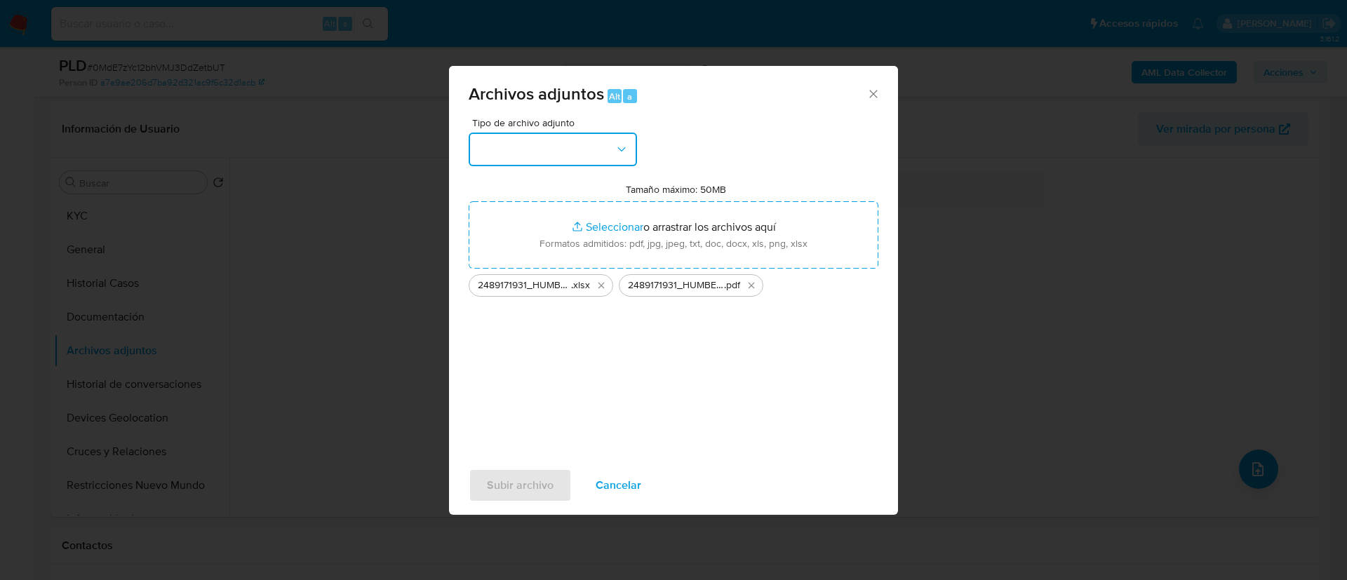
click at [617, 150] on icon "button" at bounding box center [621, 149] width 14 height 14
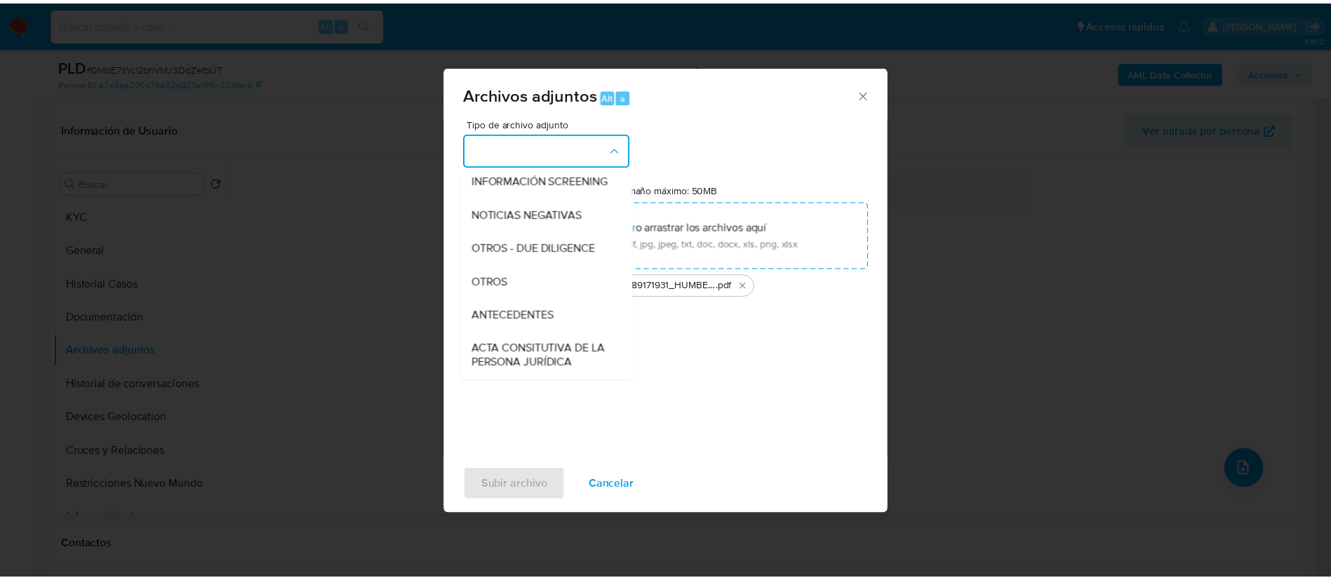
scroll to position [147, 0]
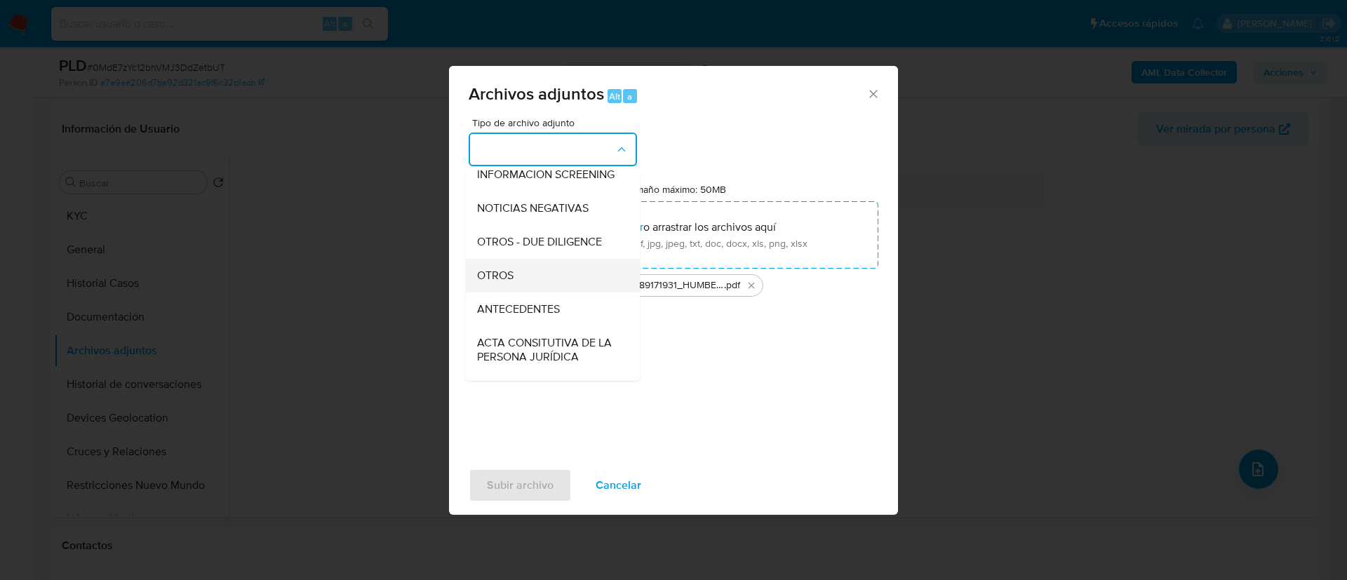
click at [523, 280] on div "OTROS" at bounding box center [548, 276] width 143 height 34
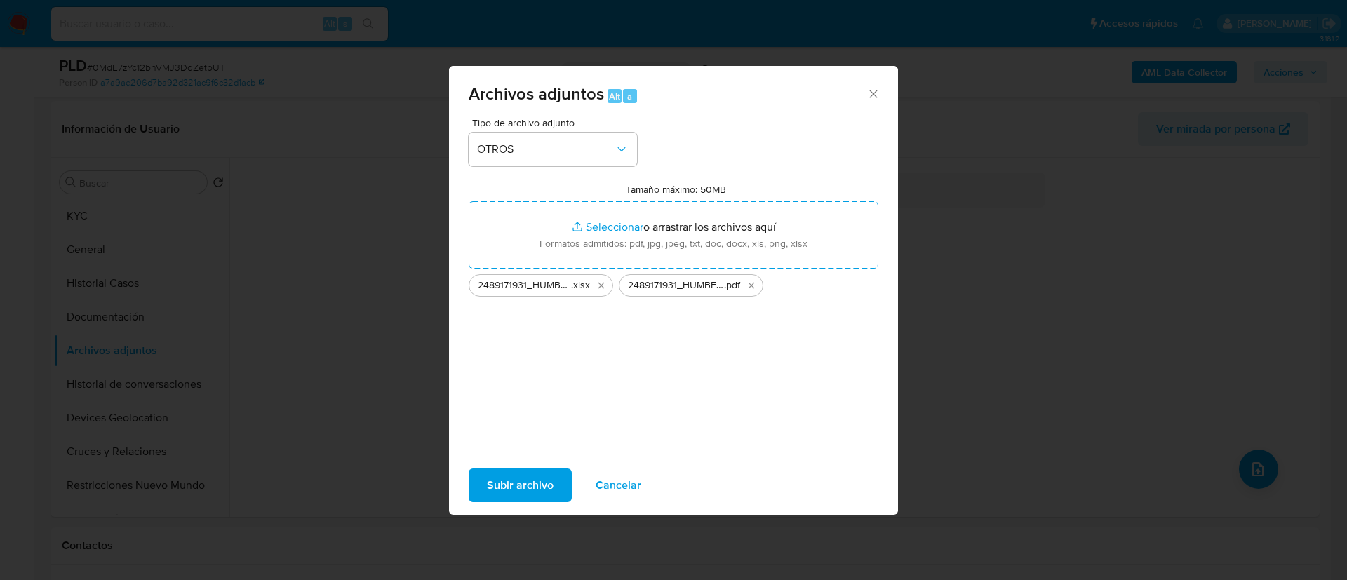
click at [525, 473] on span "Subir archivo" at bounding box center [520, 485] width 67 height 31
click at [878, 93] on icon "Cerrar" at bounding box center [873, 94] width 14 height 14
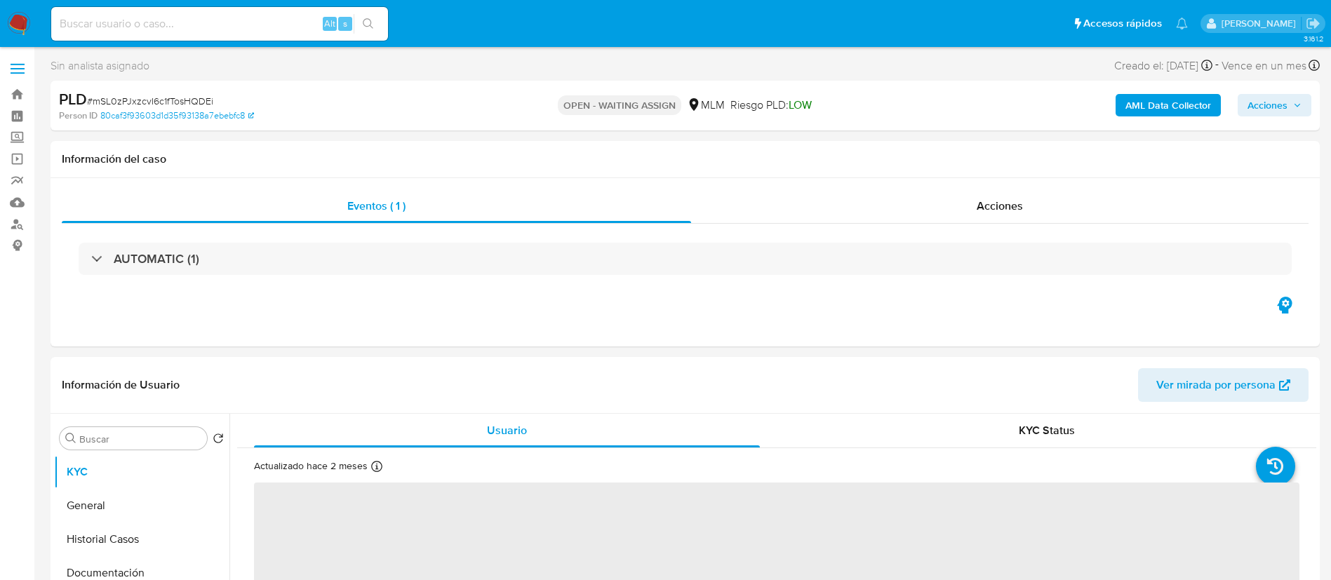
select select "10"
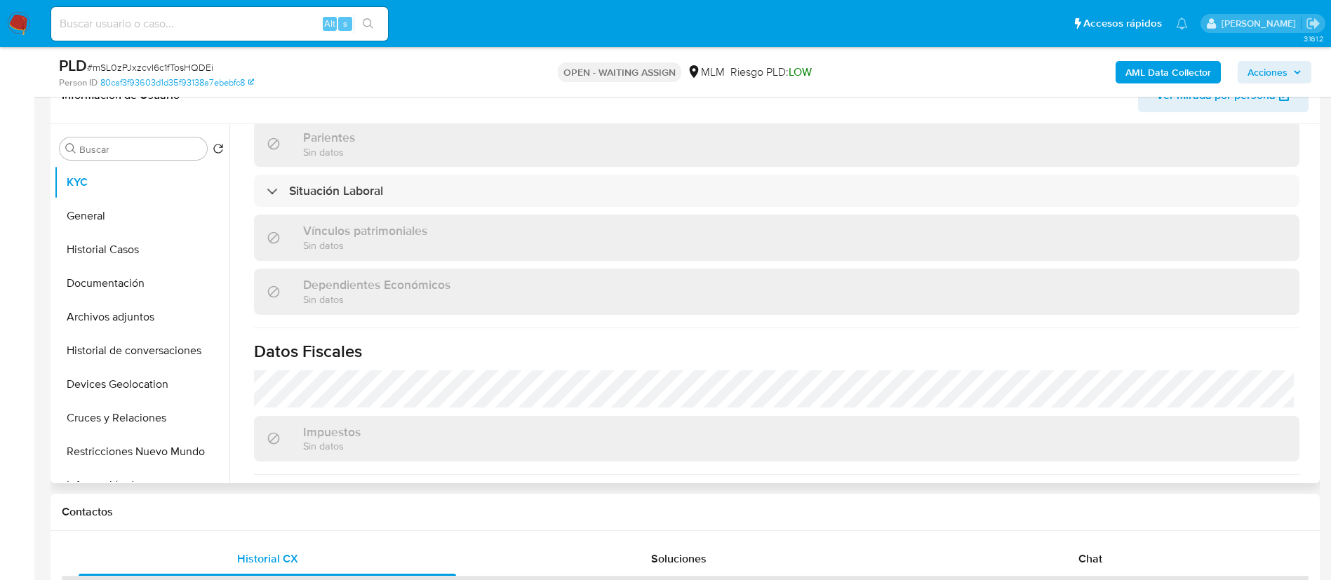
scroll to position [699, 0]
click at [123, 223] on button "General" at bounding box center [136, 216] width 164 height 34
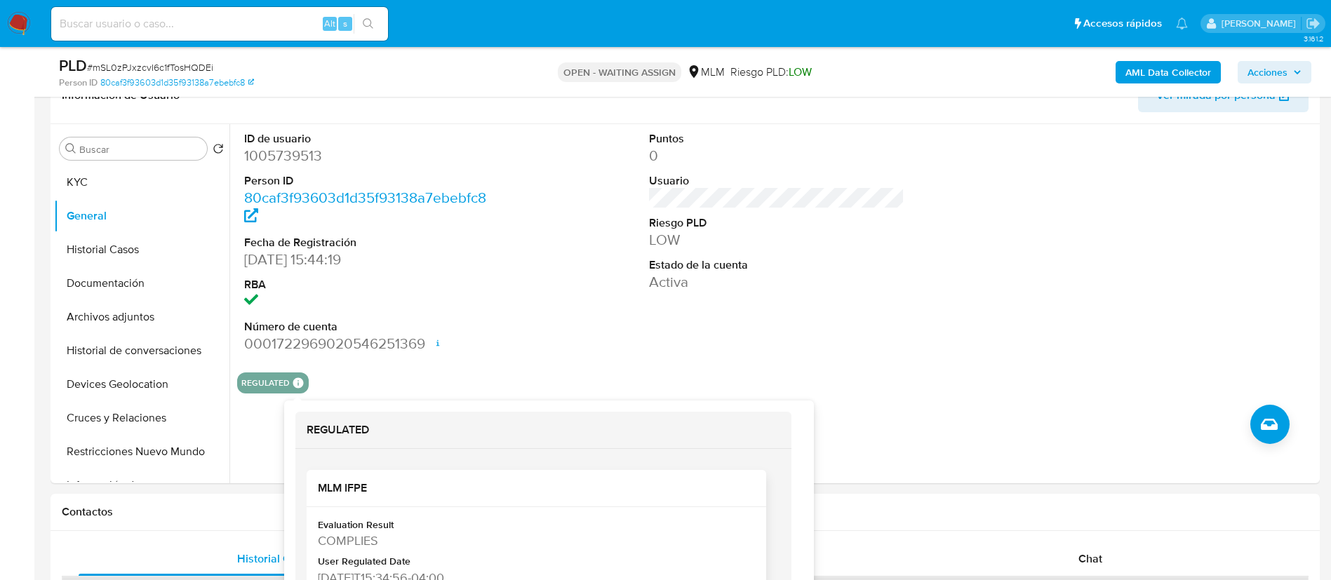
scroll to position [42, 0]
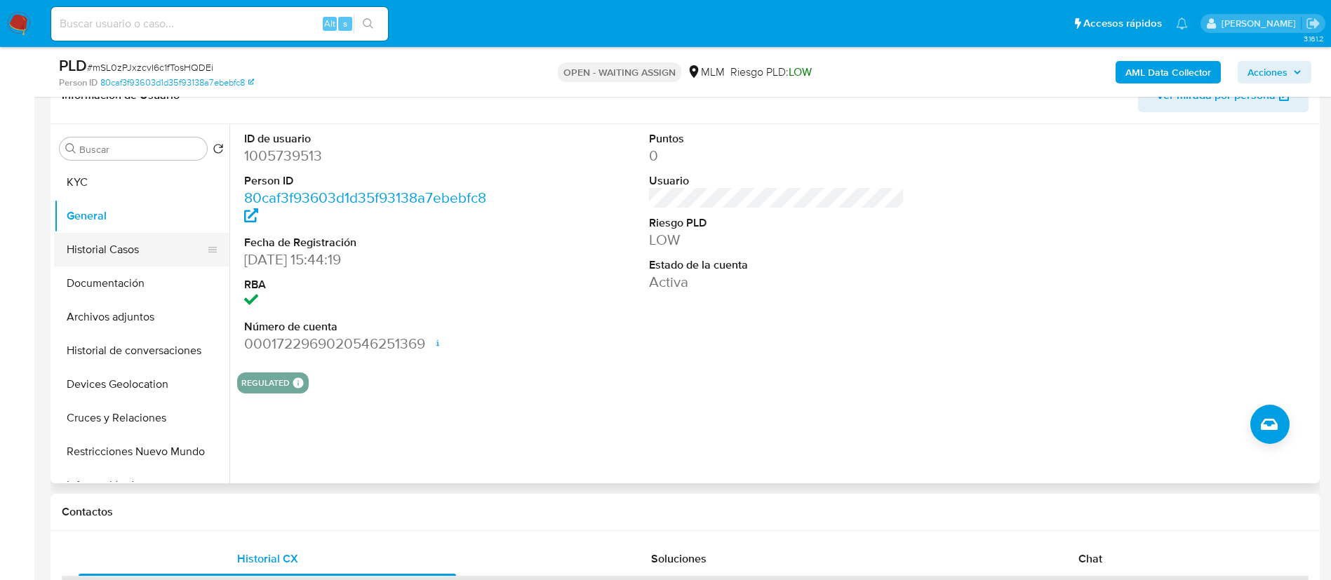
click at [102, 255] on button "Historial Casos" at bounding box center [136, 250] width 164 height 34
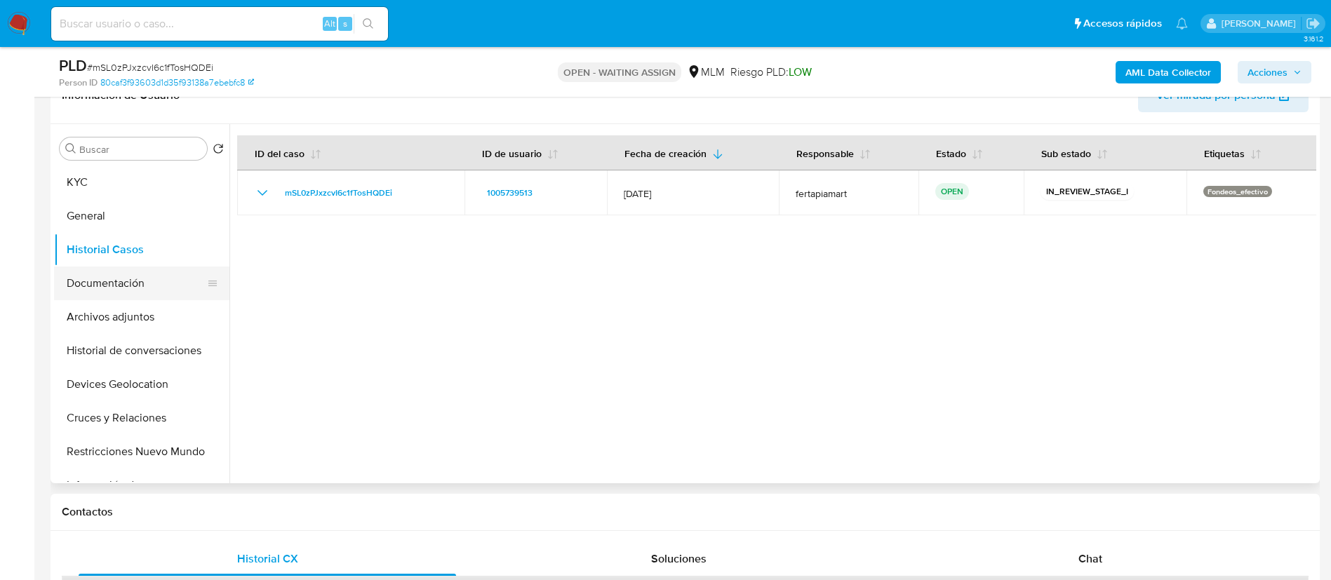
click at [98, 283] on button "Documentación" at bounding box center [136, 284] width 164 height 34
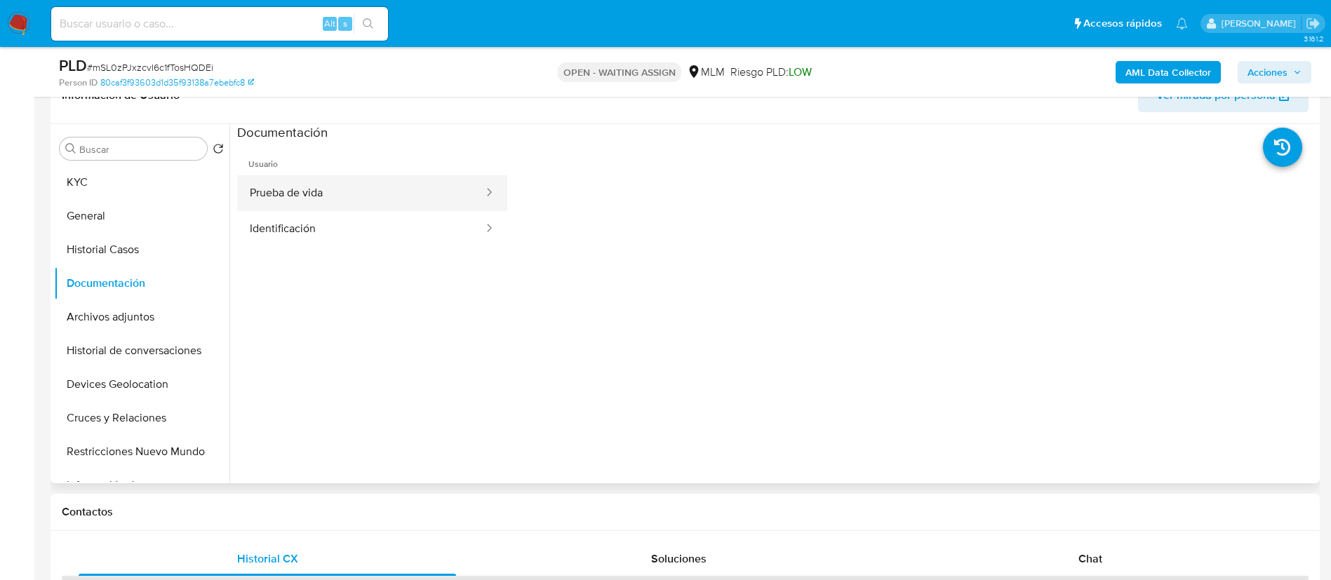
click at [279, 206] on button "Prueba de vida" at bounding box center [361, 193] width 248 height 36
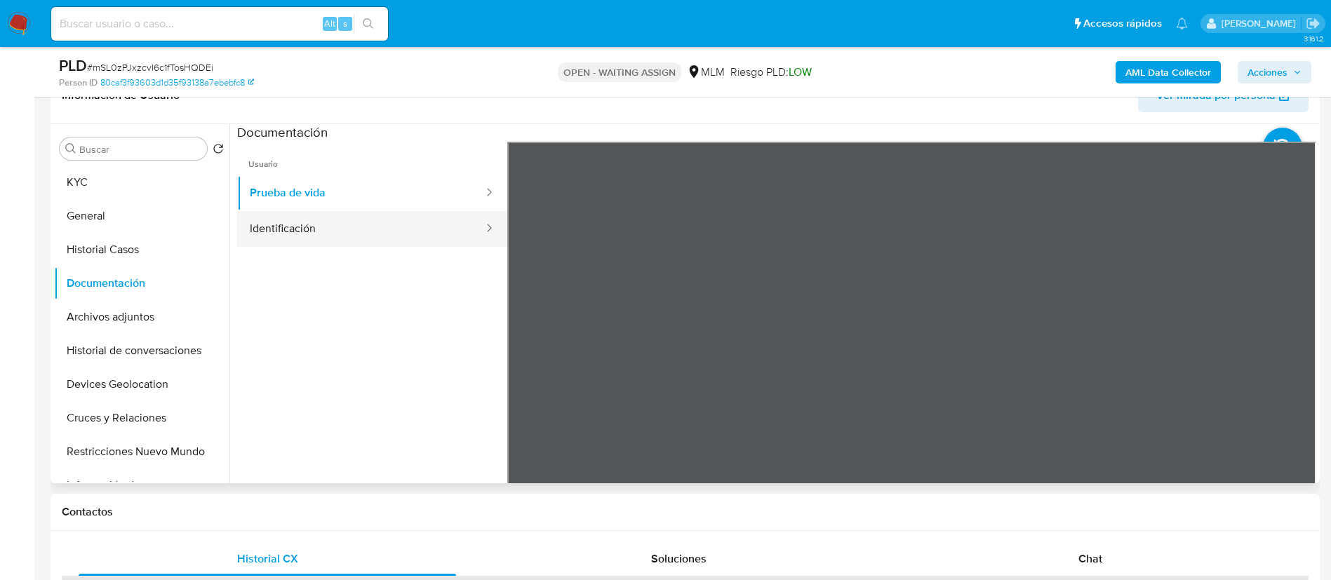
click at [394, 230] on button "Identificación" at bounding box center [361, 229] width 248 height 36
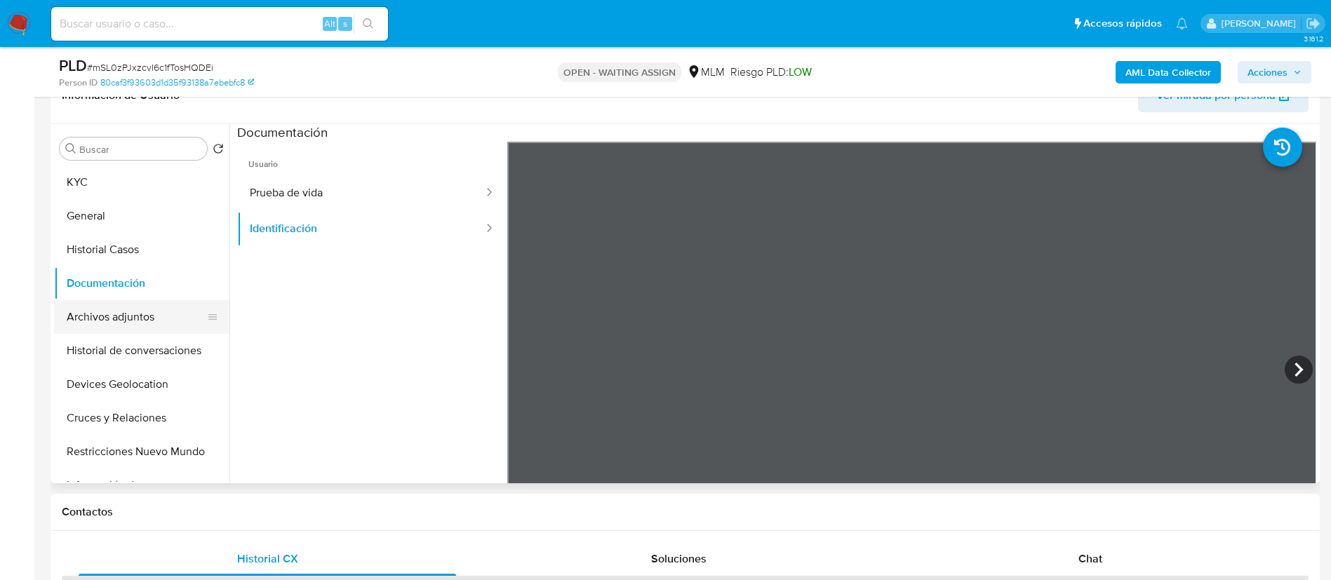
click at [94, 319] on button "Archivos adjuntos" at bounding box center [136, 317] width 164 height 34
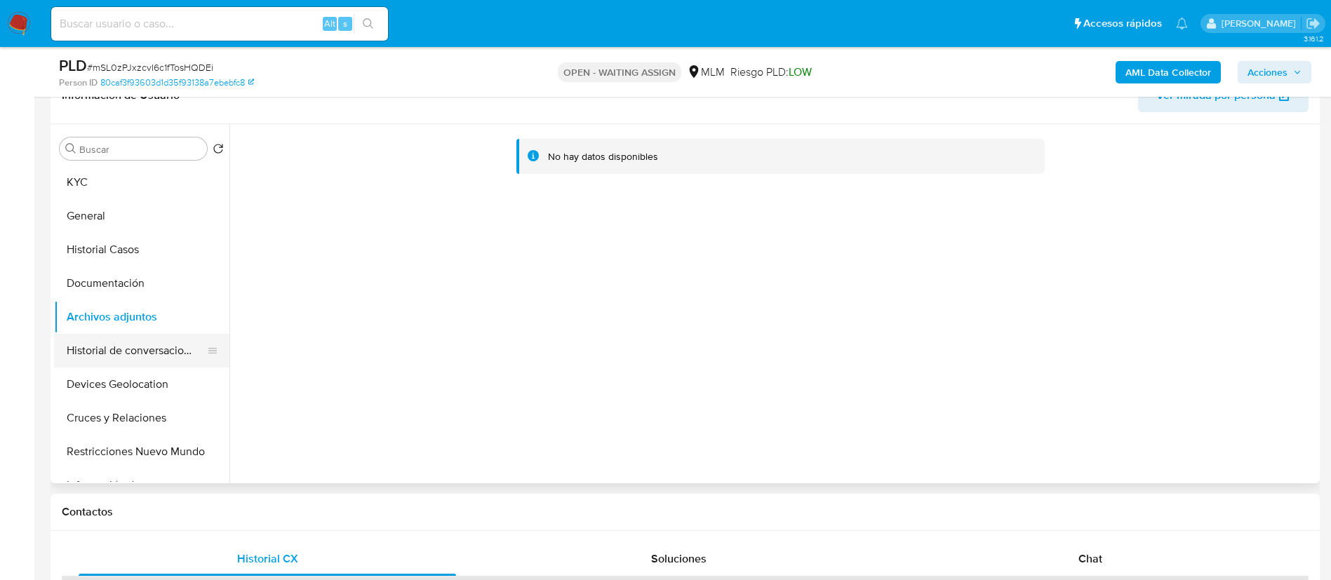
click at [121, 356] on button "Historial de conversaciones" at bounding box center [136, 351] width 164 height 34
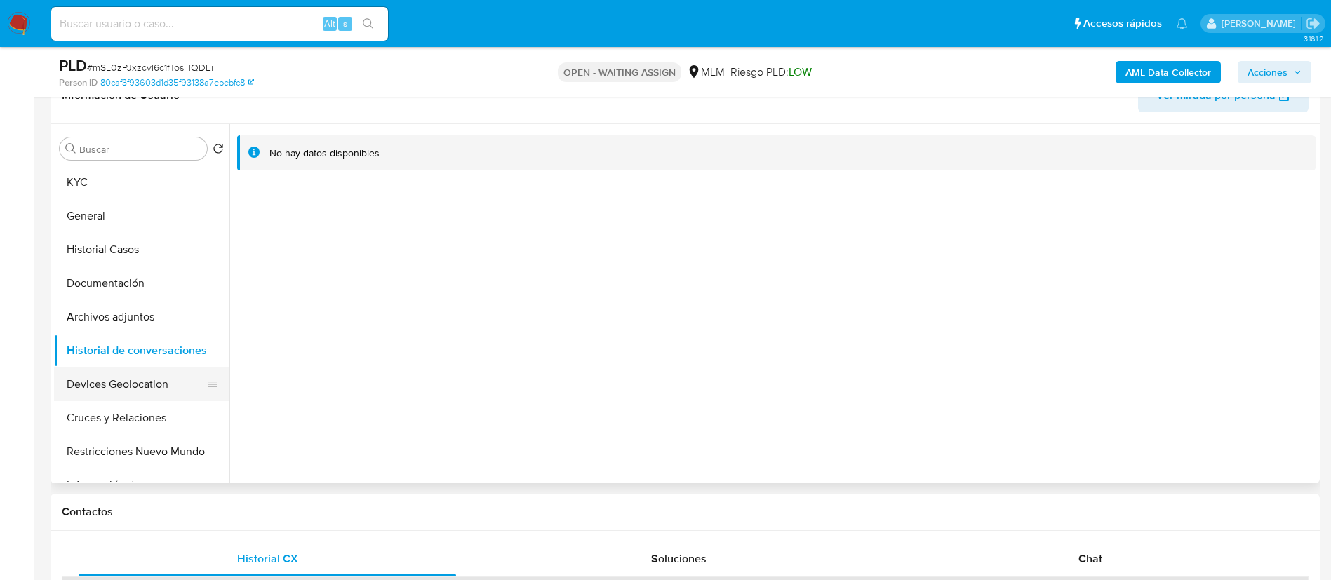
click at [114, 384] on button "Devices Geolocation" at bounding box center [136, 385] width 164 height 34
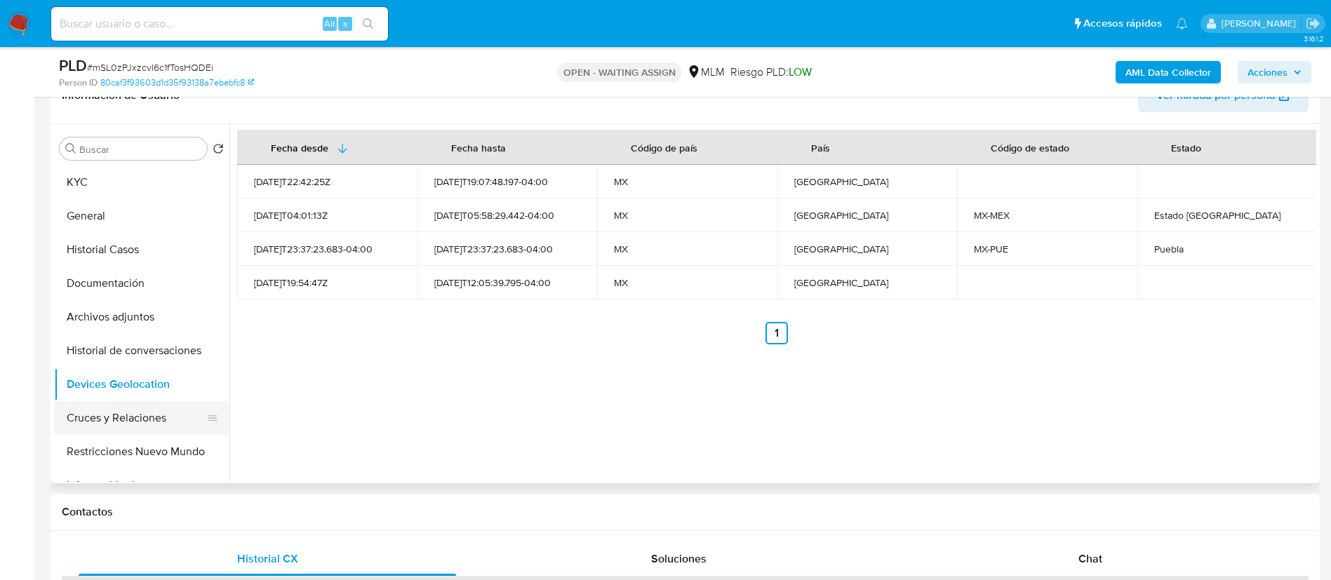
click at [156, 417] on button "Cruces y Relaciones" at bounding box center [136, 418] width 164 height 34
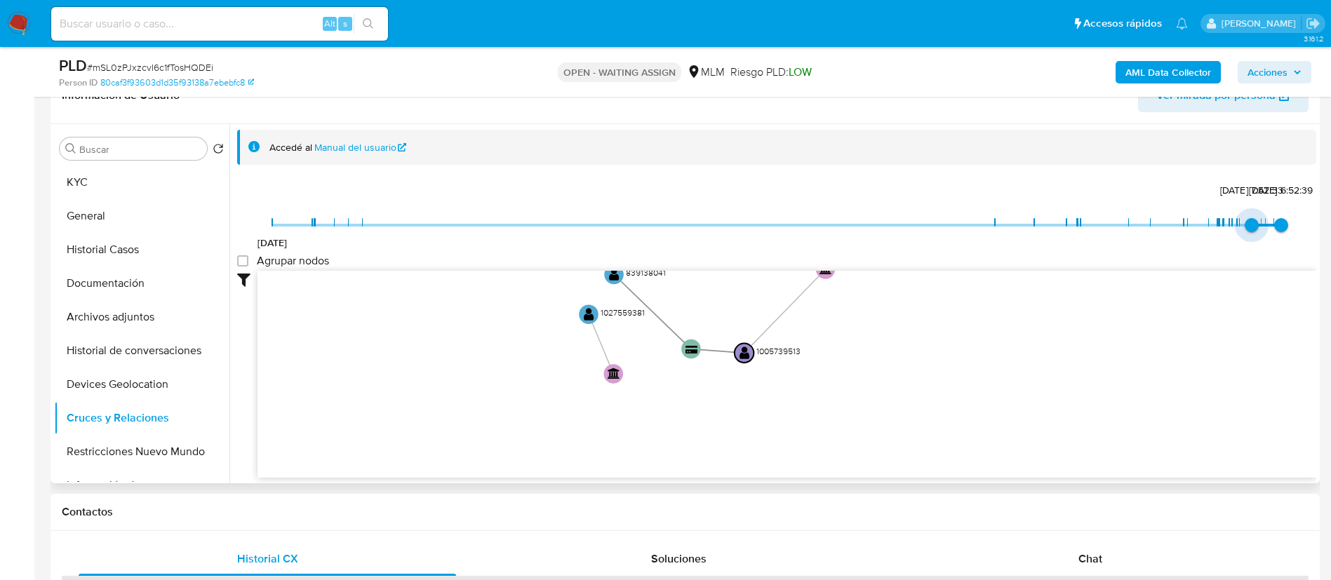
drag, startPoint x: 274, startPoint y: 224, endPoint x: 1242, endPoint y: 224, distance: 968.0
click at [1244, 224] on span "[DATE] 7:52:33" at bounding box center [1251, 225] width 14 height 14
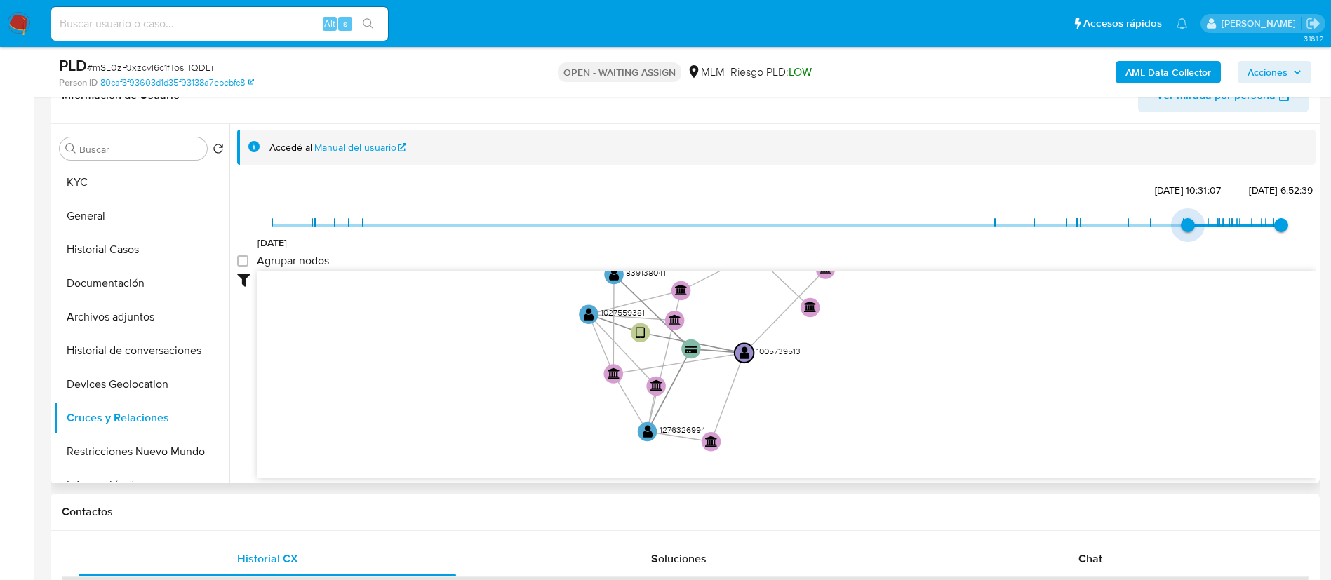
type input "1746633055000"
drag, startPoint x: 1251, startPoint y: 227, endPoint x: 1176, endPoint y: 229, distance: 74.4
click at [1181, 229] on span "[DATE] 10:31:07" at bounding box center [1188, 225] width 14 height 14
type input "1756603010000"
drag, startPoint x: 1269, startPoint y: 225, endPoint x: 1255, endPoint y: 235, distance: 17.1
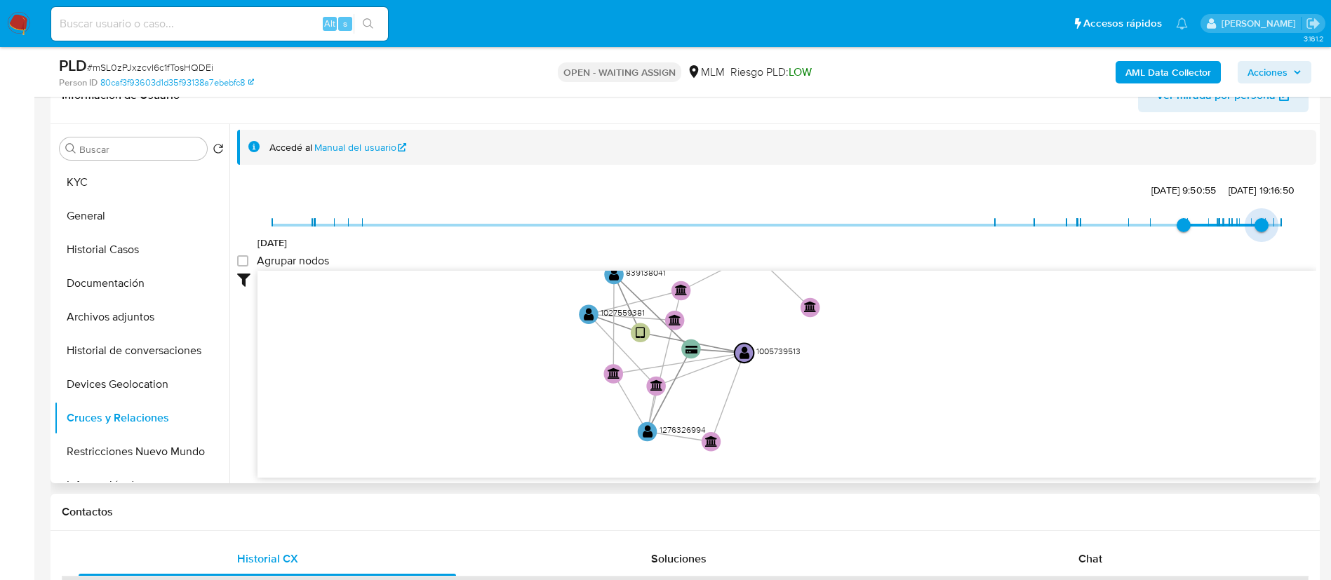
click at [1255, 232] on span "[DATE] 19:16:50" at bounding box center [1261, 225] width 14 height 14
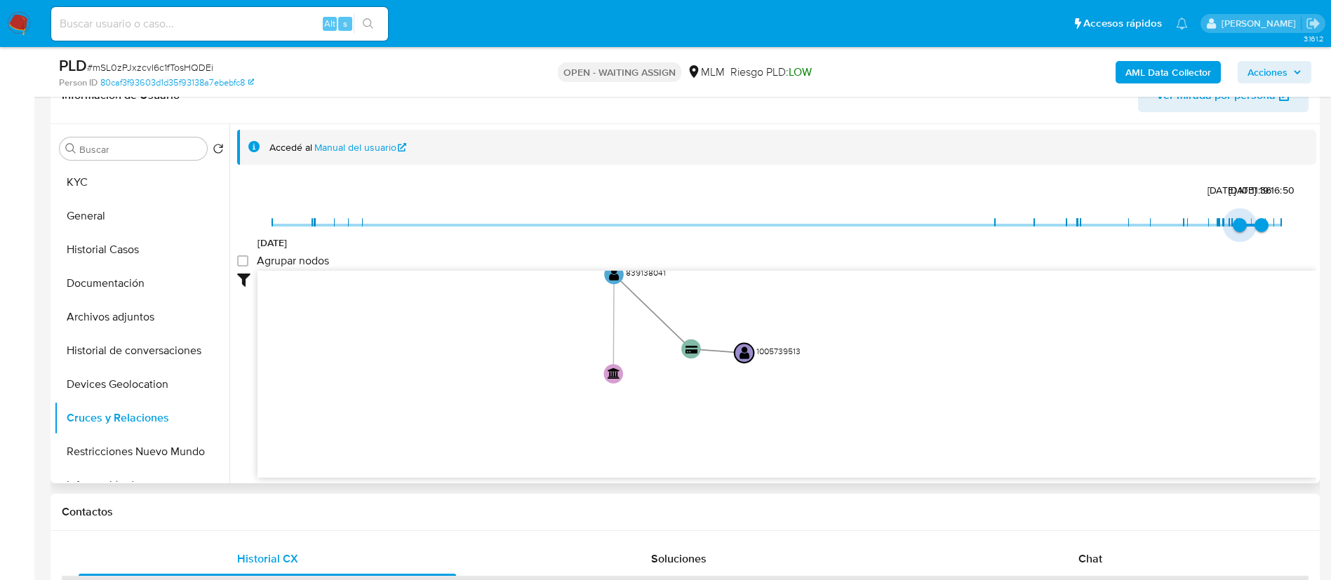
type input "1755352353000"
drag, startPoint x: 1174, startPoint y: 222, endPoint x: 1241, endPoint y: 220, distance: 67.4
click at [1244, 220] on span "[DATE] 7:52:33" at bounding box center [1251, 225] width 14 height 14
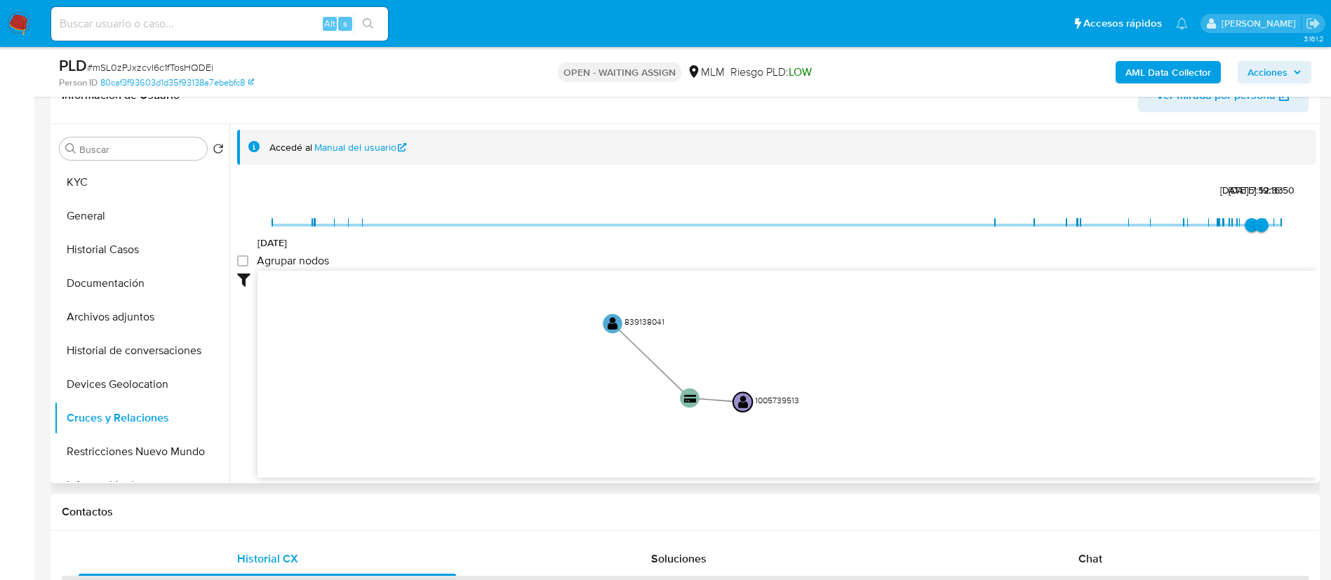
drag, startPoint x: 882, startPoint y: 406, endPoint x: 882, endPoint y: 463, distance: 56.8
click at [882, 463] on icon "device-674a166086a01ef60e8cb8f2  device-61b5740908813b00189a67d2  device-6120…" at bounding box center [786, 372] width 1058 height 203
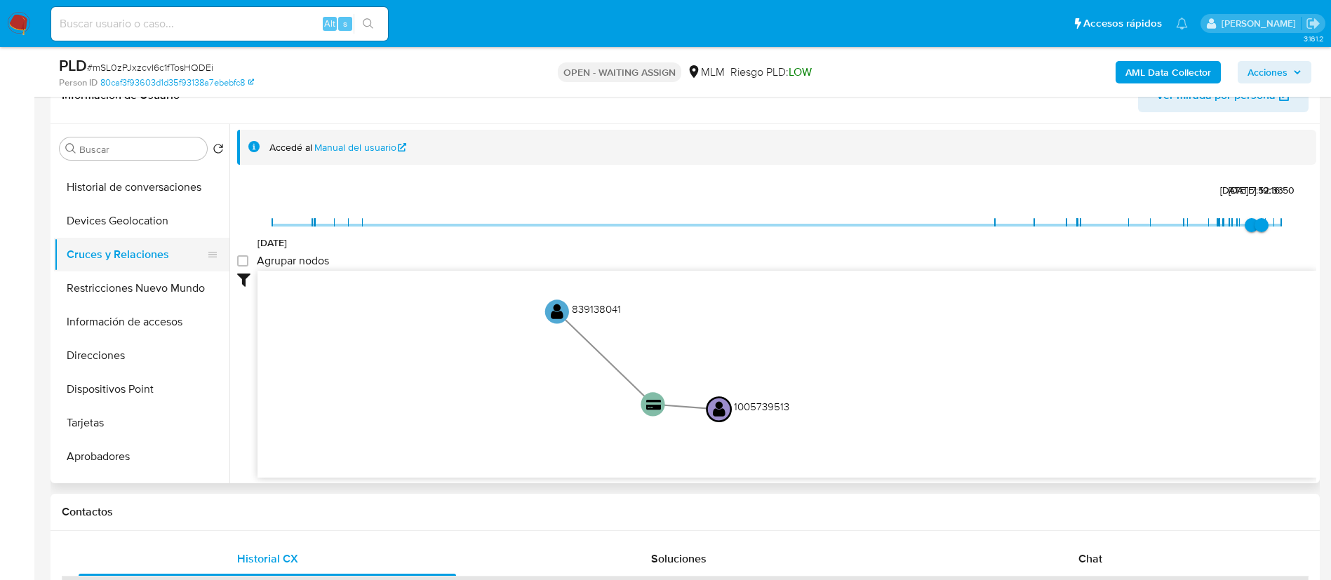
scroll to position [164, 0]
click at [130, 283] on button "Restricciones Nuevo Mundo" at bounding box center [136, 288] width 164 height 34
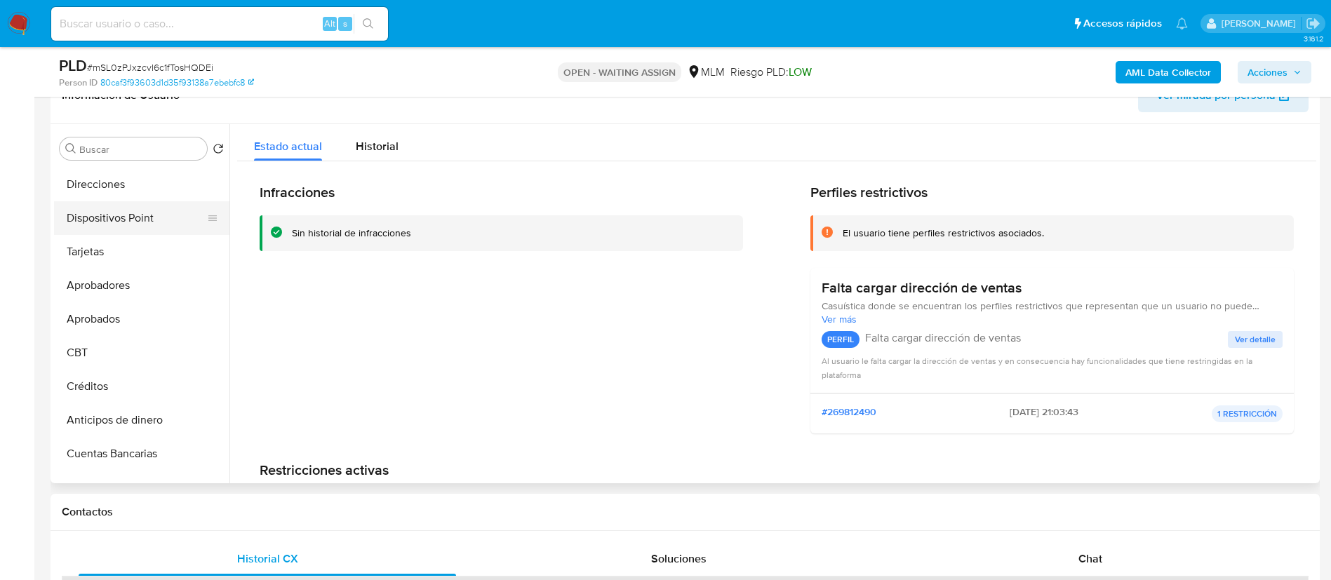
scroll to position [302, 0]
click at [116, 243] on button "Dispositivos Point" at bounding box center [136, 251] width 164 height 34
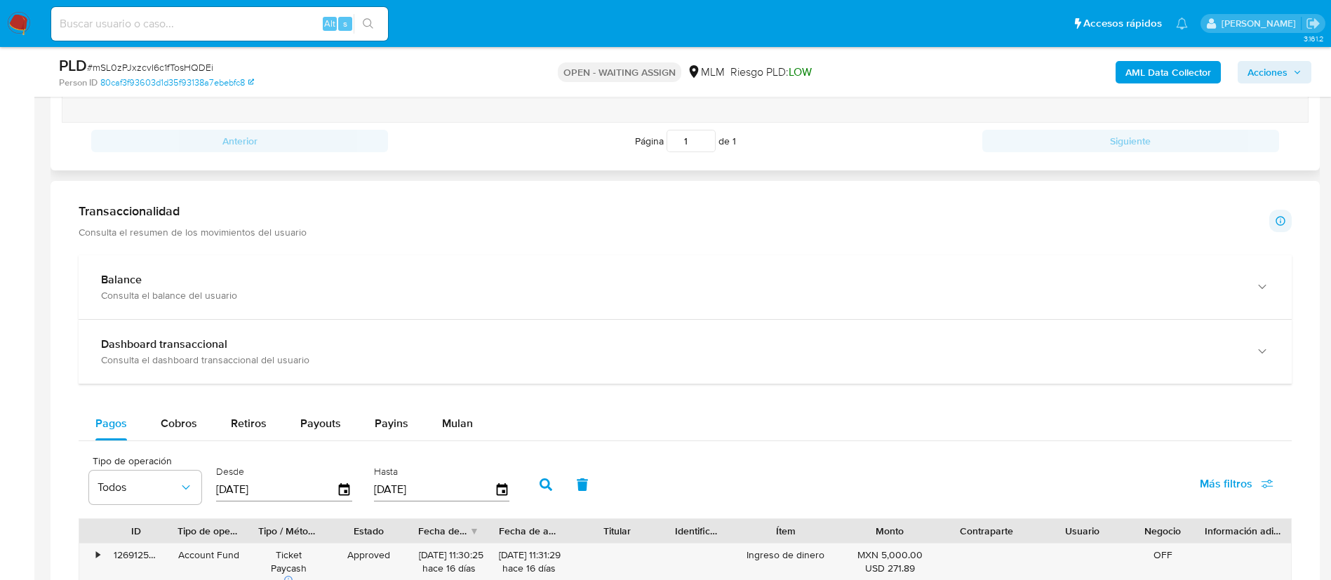
scroll to position [841, 0]
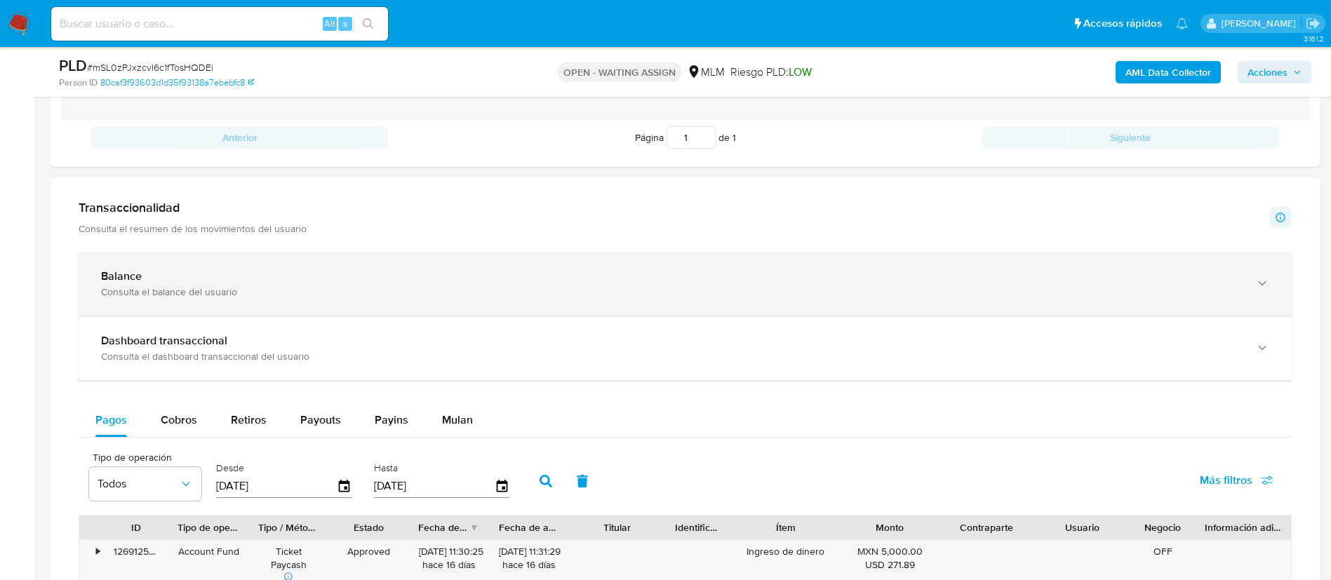
click at [457, 300] on div "Balance Consulta el balance del usuario" at bounding box center [685, 284] width 1213 height 64
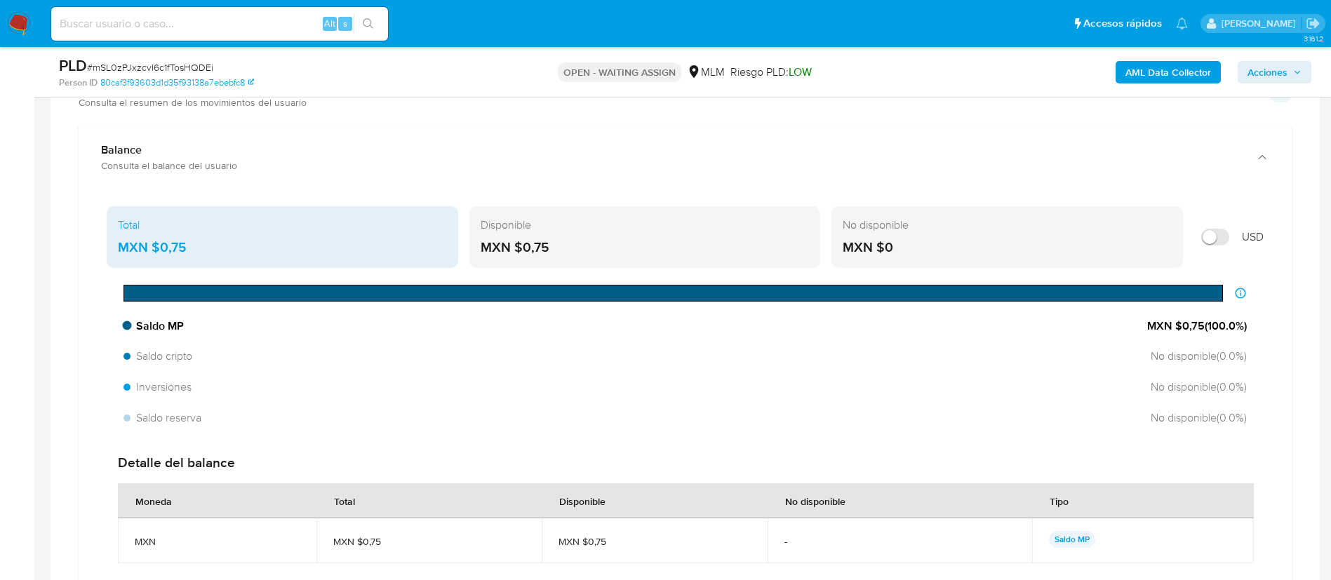
scroll to position [0, 0]
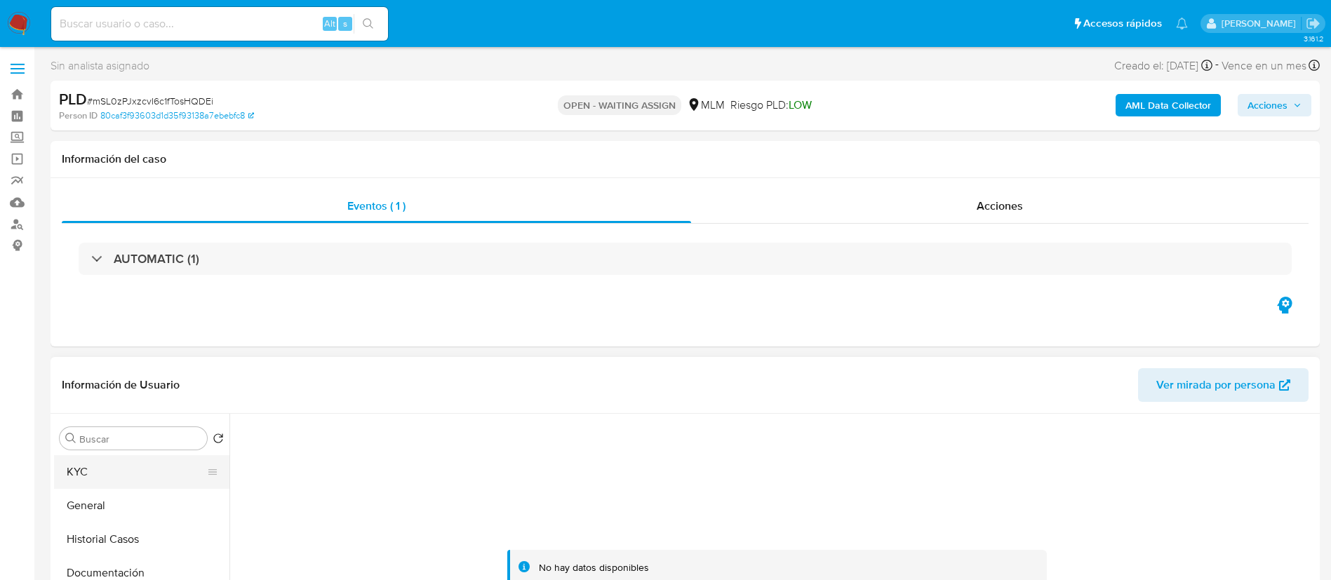
click at [104, 464] on button "KYC" at bounding box center [136, 472] width 164 height 34
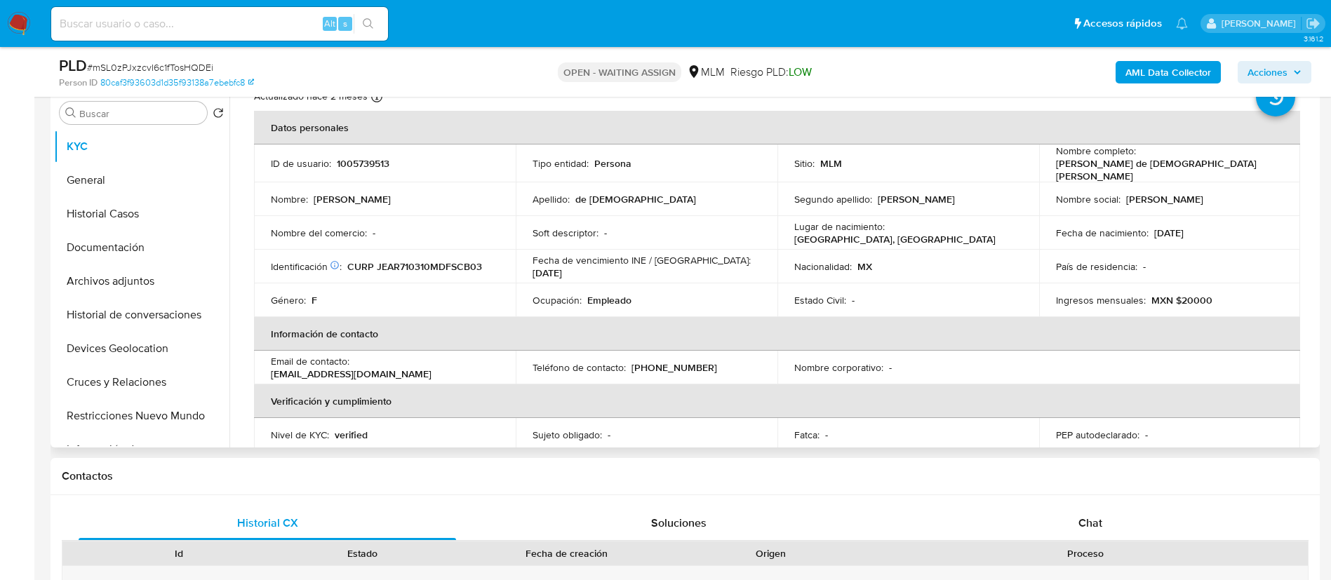
scroll to position [46, 0]
click at [443, 259] on p "CURP JEAR710310MDFSCB03" at bounding box center [414, 265] width 135 height 13
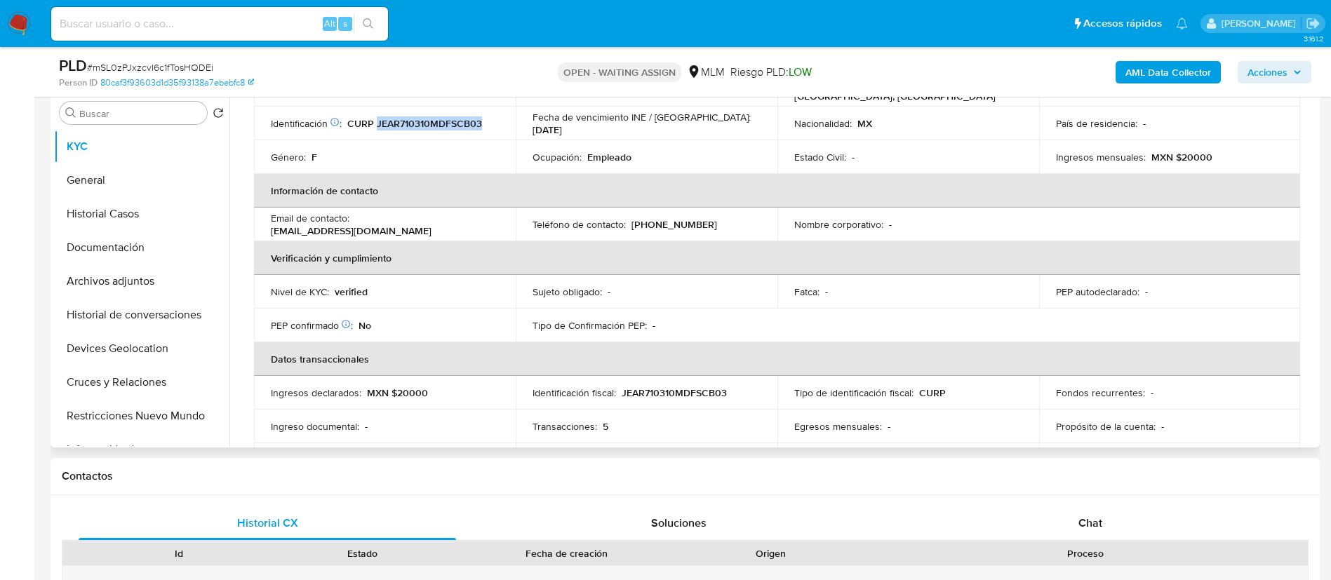
scroll to position [189, 0]
drag, startPoint x: 455, startPoint y: 219, endPoint x: 352, endPoint y: 215, distance: 103.2
click at [352, 215] on div "Email de contacto : [EMAIL_ADDRESS][DOMAIN_NAME]" at bounding box center [385, 222] width 228 height 25
drag, startPoint x: 694, startPoint y: 221, endPoint x: 633, endPoint y: 219, distance: 60.4
click at [633, 219] on p "[PHONE_NUMBER]" at bounding box center [674, 223] width 86 height 13
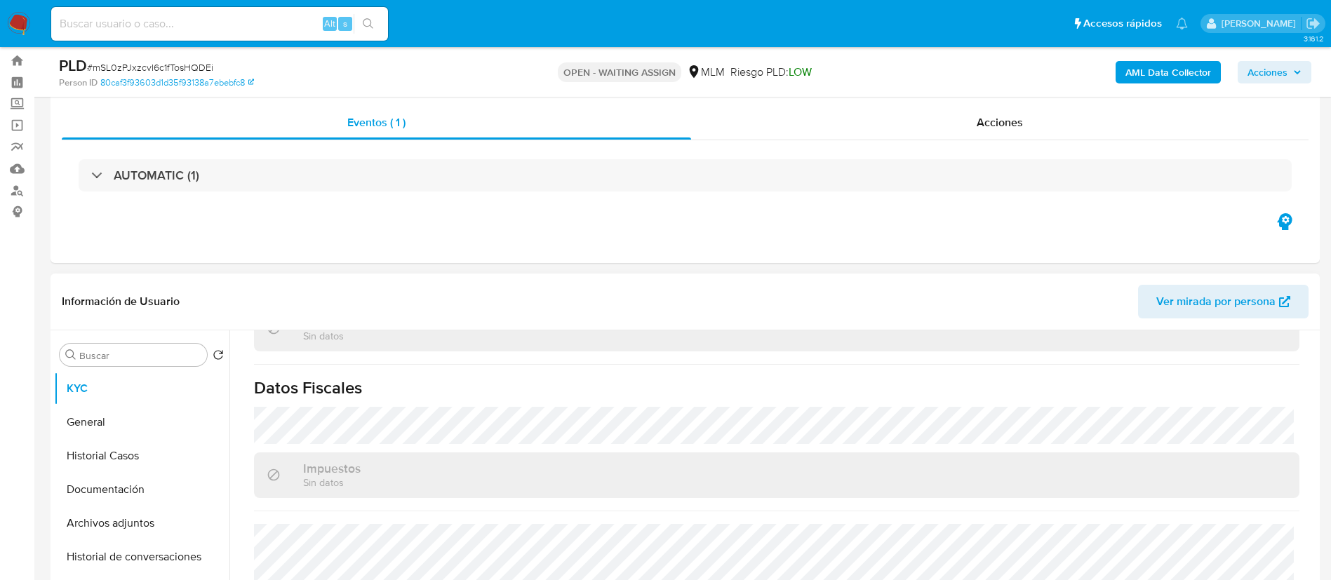
scroll to position [0, 0]
